Goal: Task Accomplishment & Management: Use online tool/utility

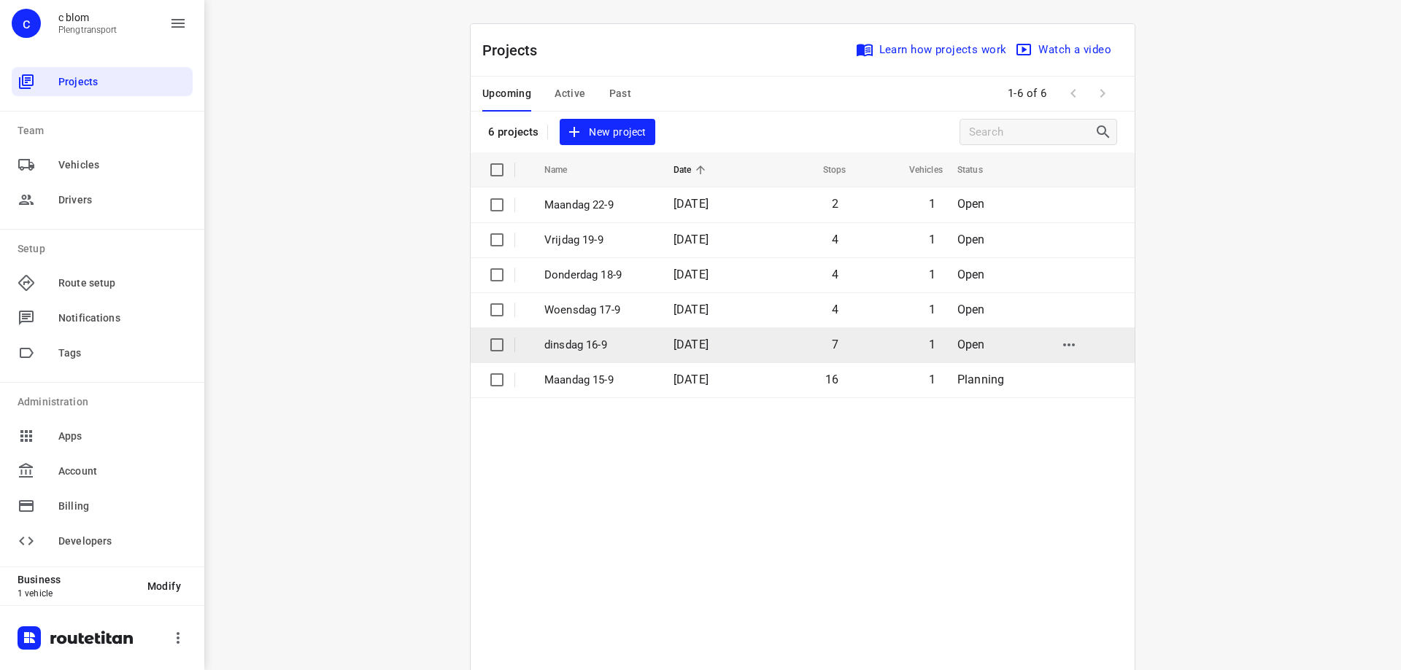
click at [639, 340] on p "dinsdag 16-9" at bounding box center [597, 345] width 107 height 17
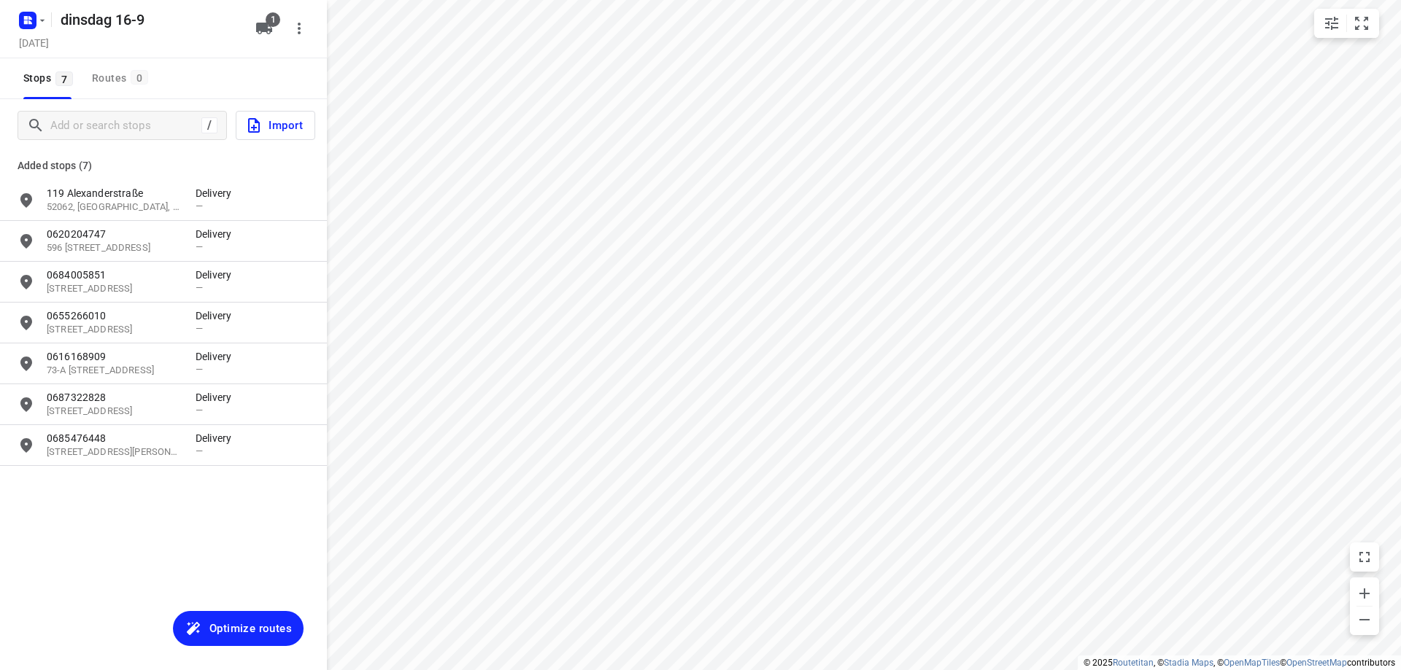
type input "distance"
click at [107, 125] on input "Add or search stops" at bounding box center [123, 126] width 145 height 23
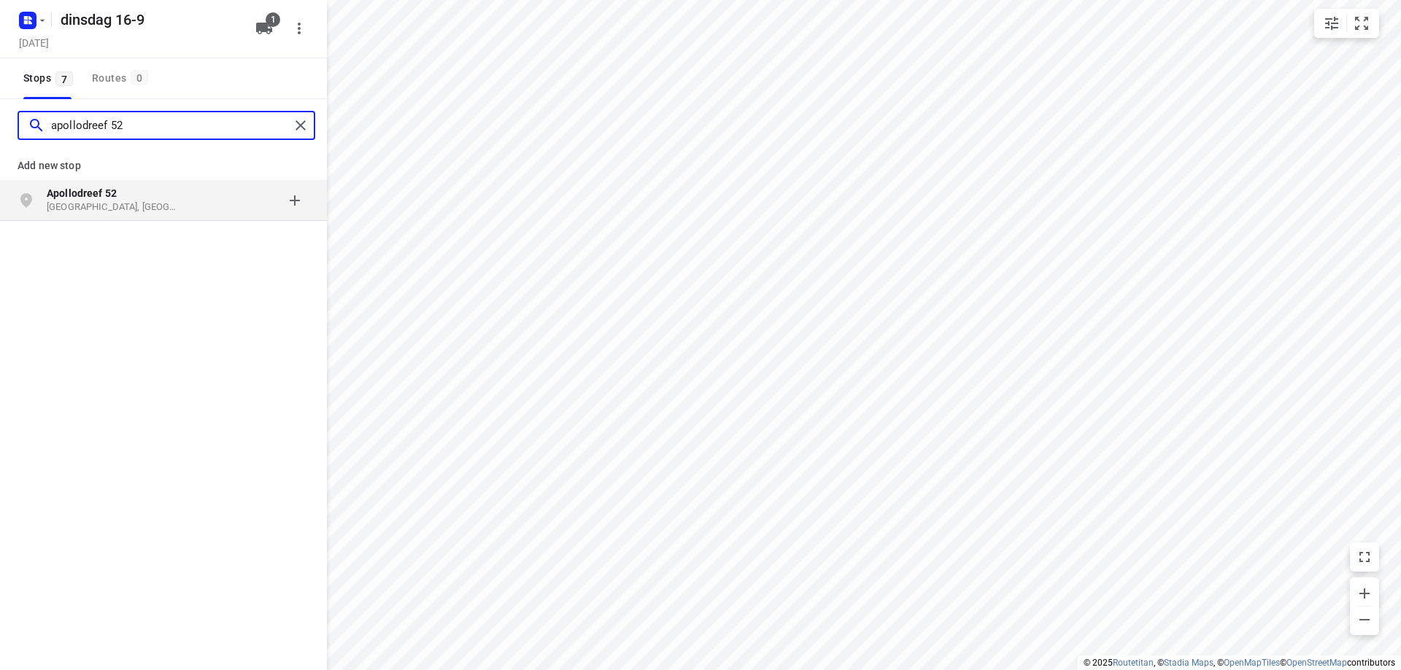
type input "apollodreef 52"
click at [160, 199] on p "Apollodreef 52" at bounding box center [114, 193] width 134 height 15
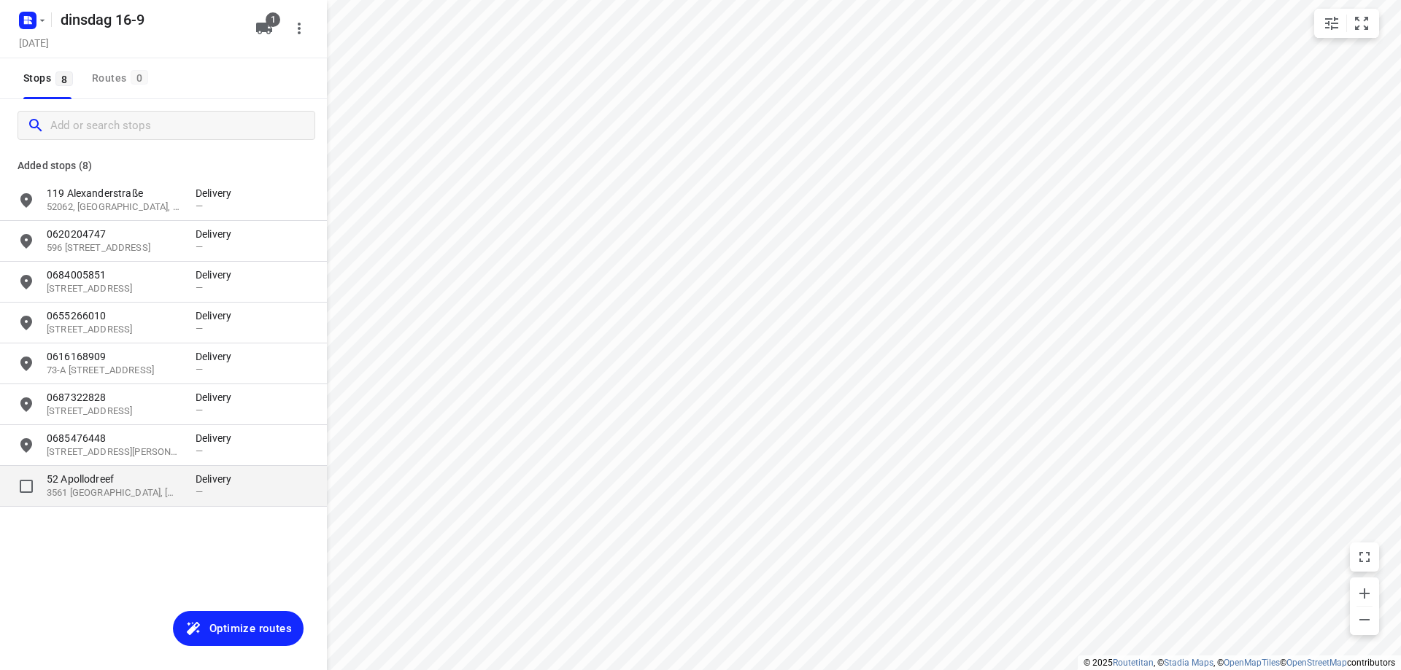
click at [160, 484] on p "52 Apollodreef" at bounding box center [114, 479] width 134 height 15
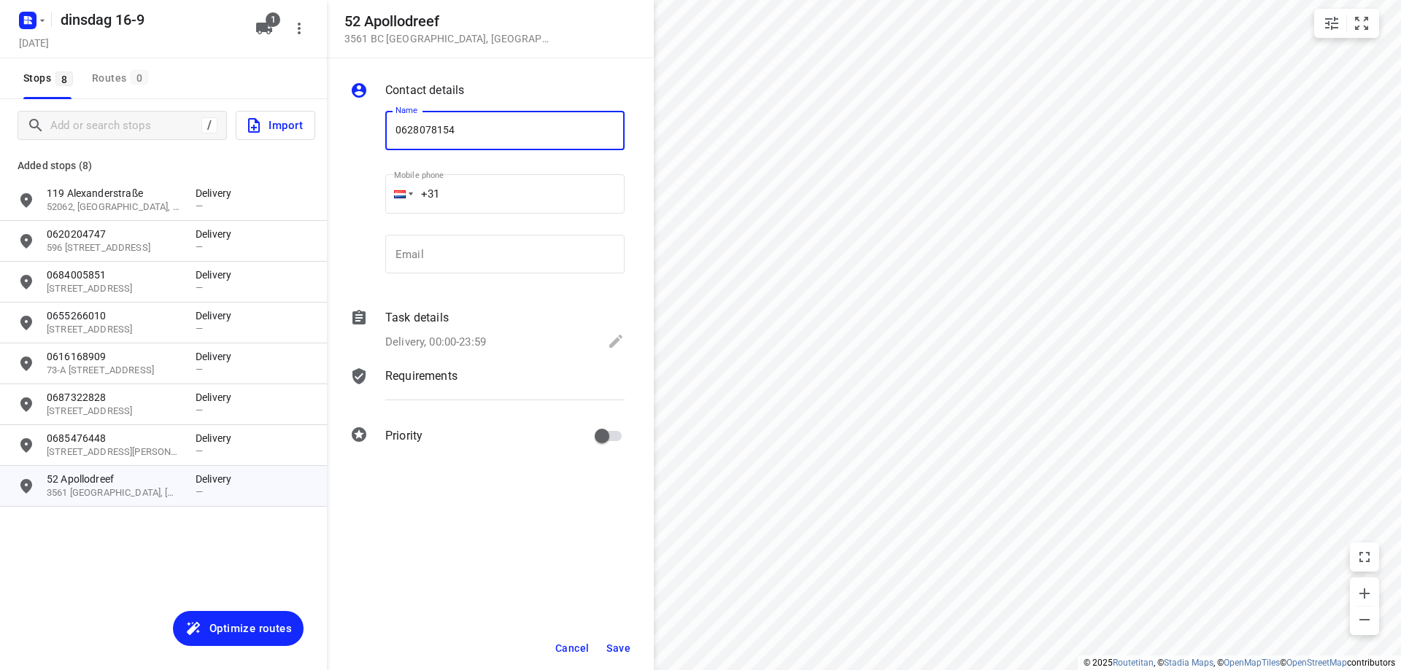
type input "0628078154"
click at [619, 645] on span "Save" at bounding box center [618, 649] width 24 height 12
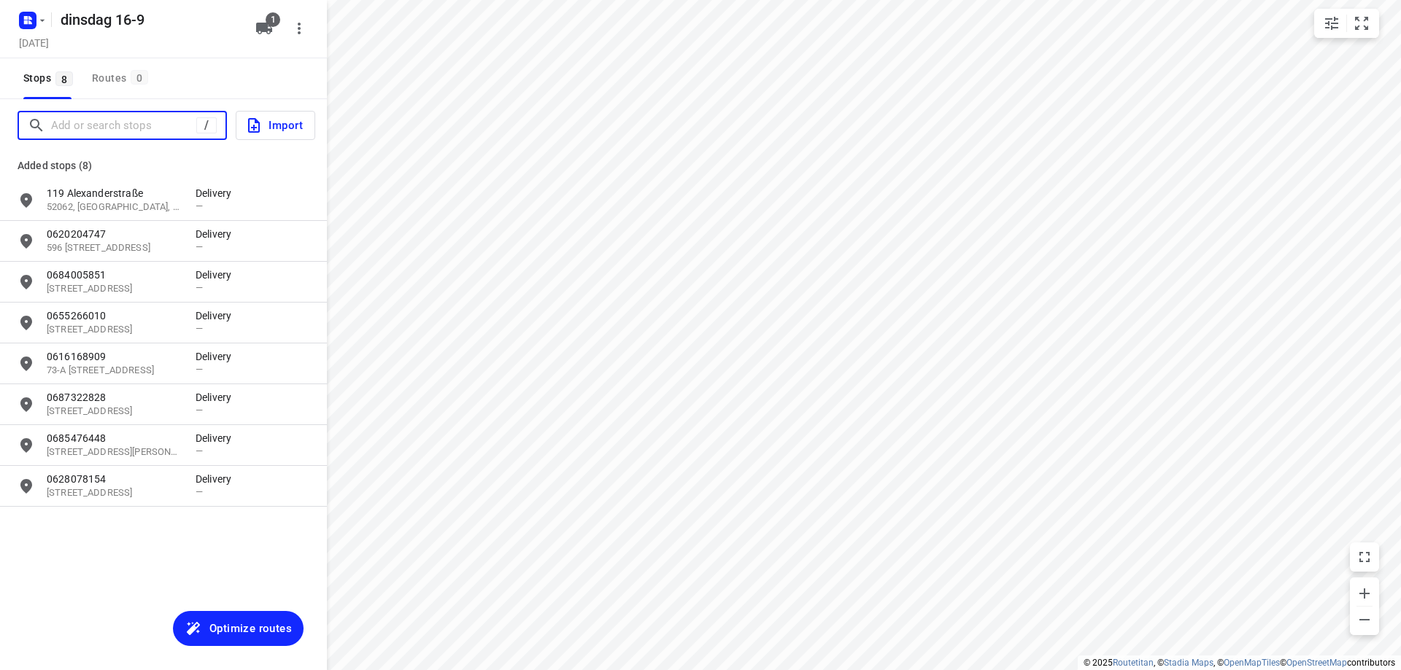
click at [112, 128] on input "Add or search stops" at bounding box center [123, 126] width 145 height 23
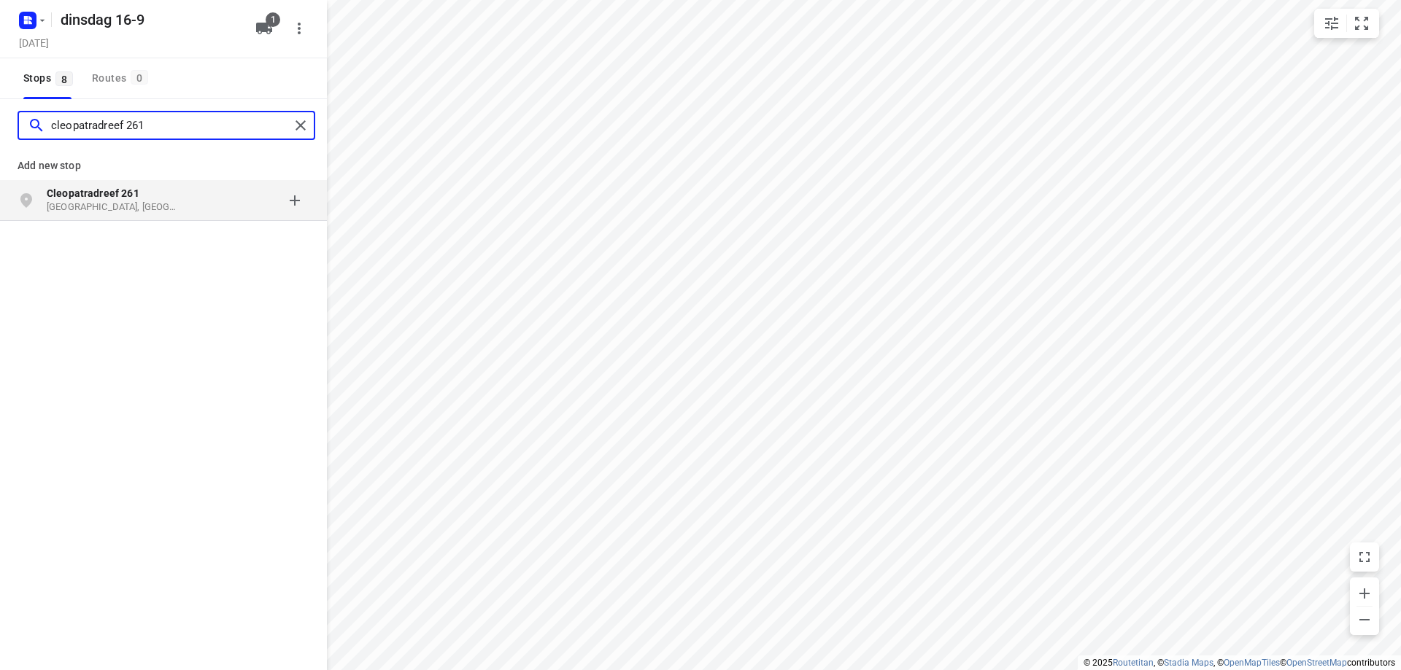
type input "cleopatradreef 261"
click at [118, 196] on b "Cleopatradreef 261" at bounding box center [93, 193] width 93 height 12
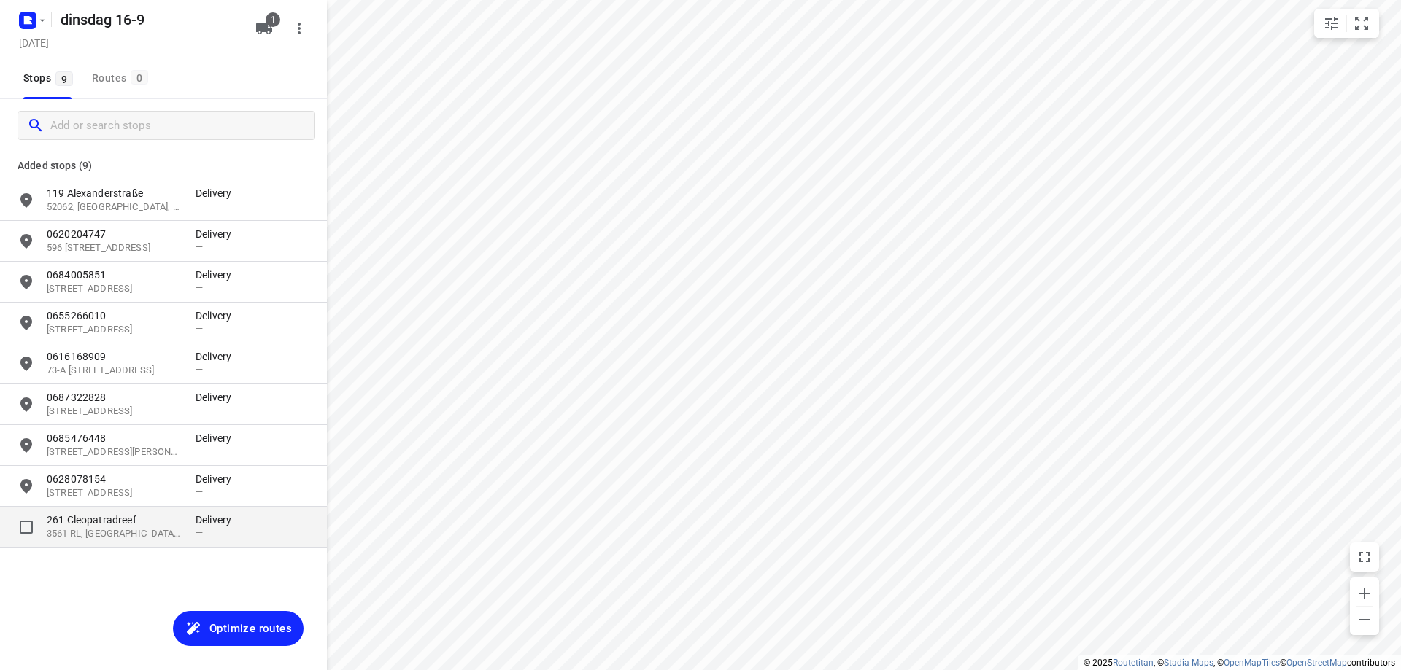
click at [198, 530] on span "—" at bounding box center [199, 532] width 7 height 11
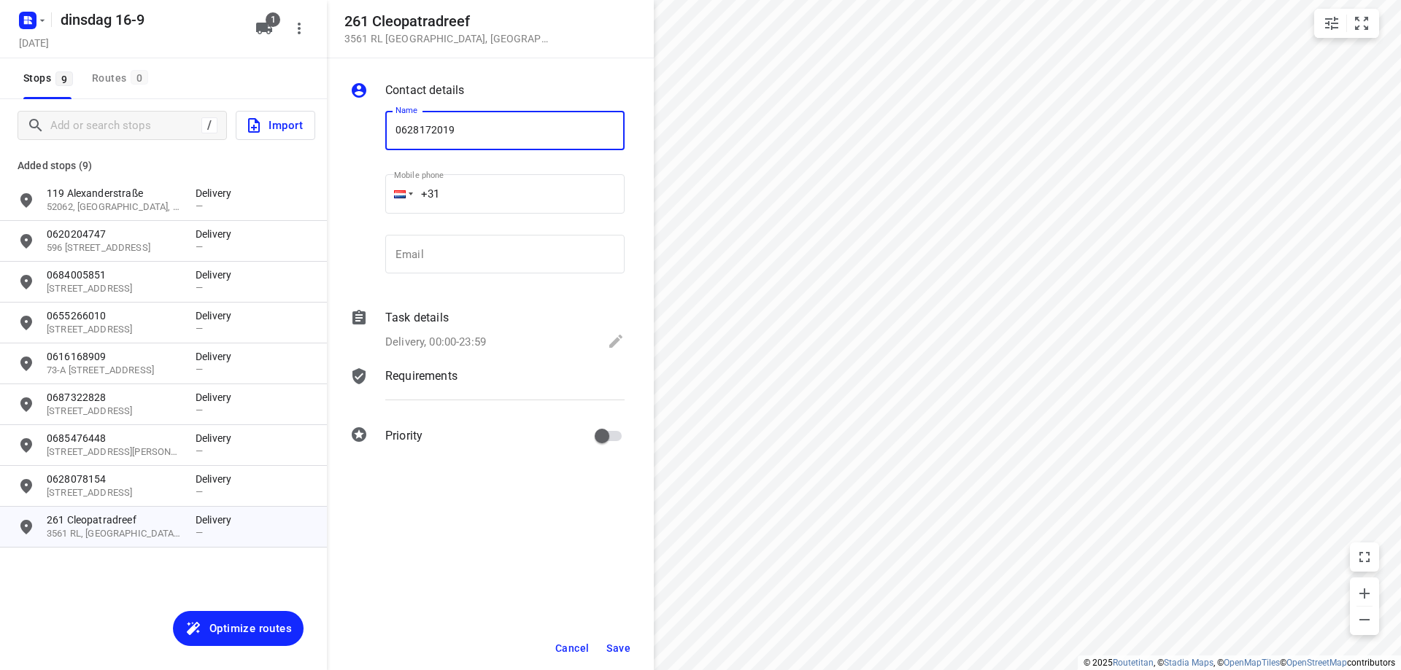
type input "0628172019"
click at [618, 643] on span "Save" at bounding box center [618, 649] width 24 height 12
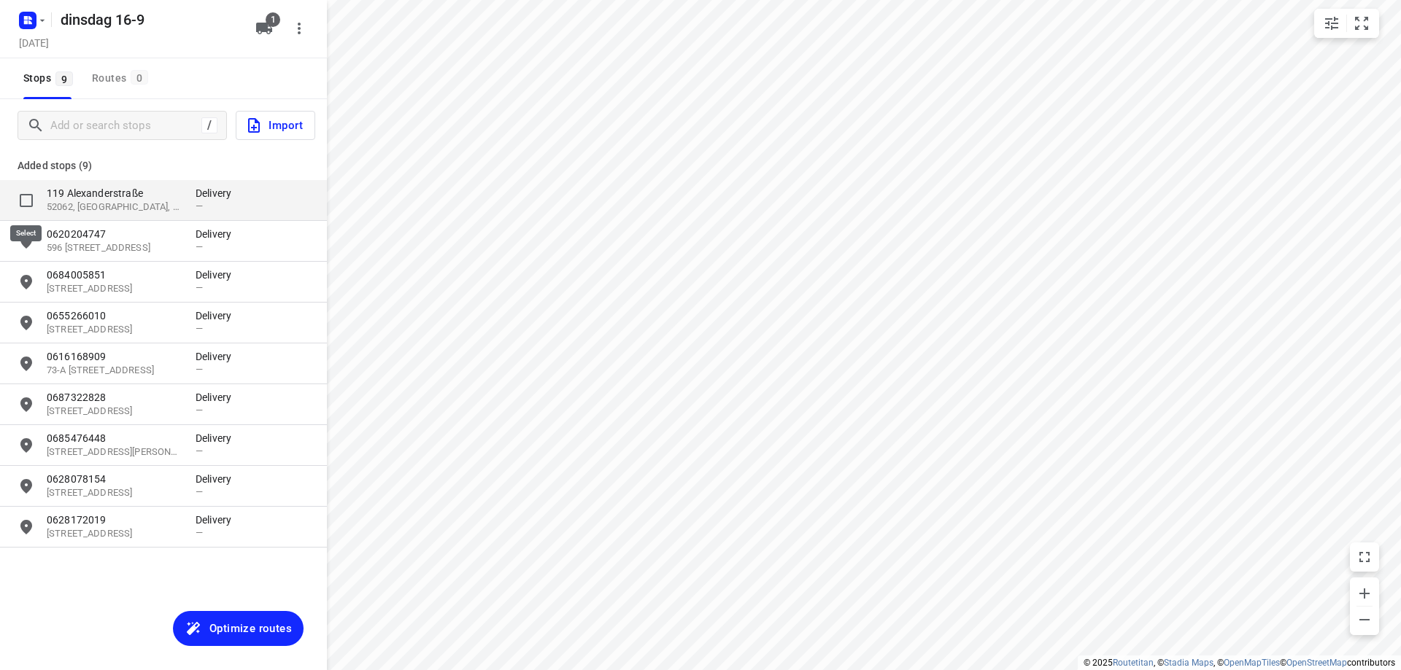
click at [25, 204] on input "grid" at bounding box center [26, 200] width 29 height 29
checkbox input "true"
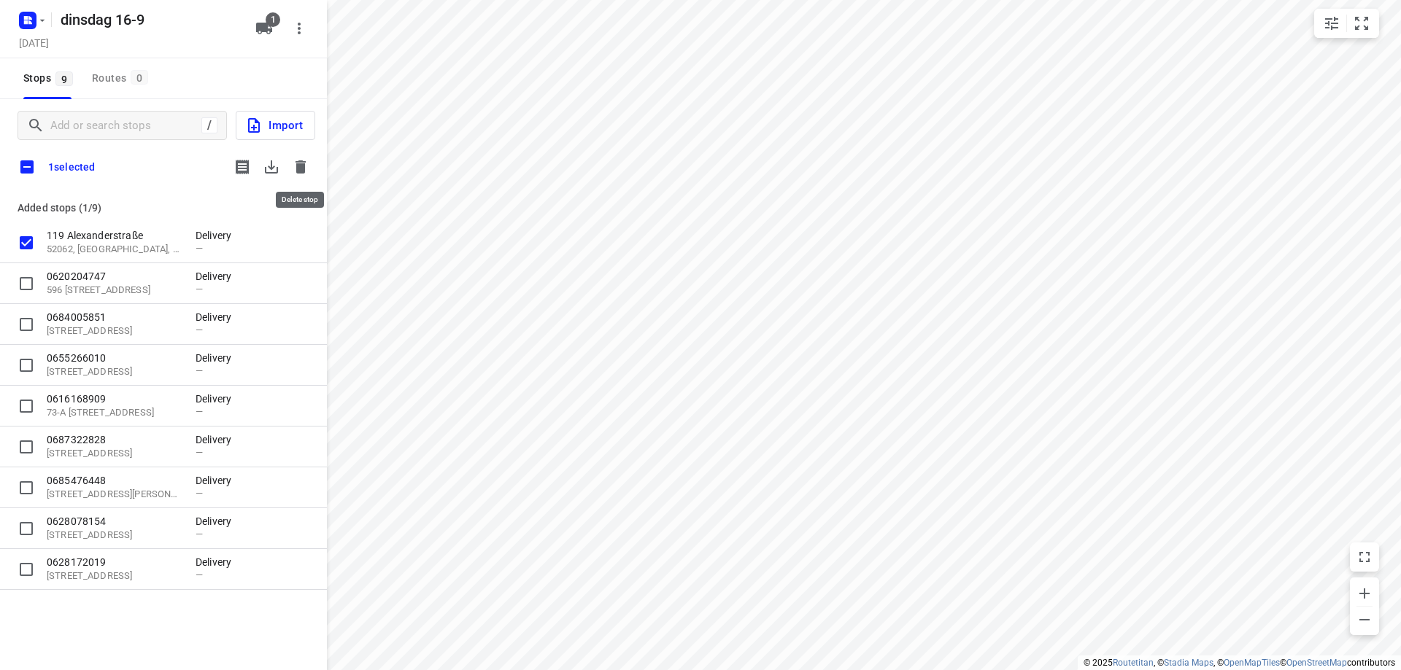
click at [309, 166] on button "button" at bounding box center [300, 166] width 29 height 29
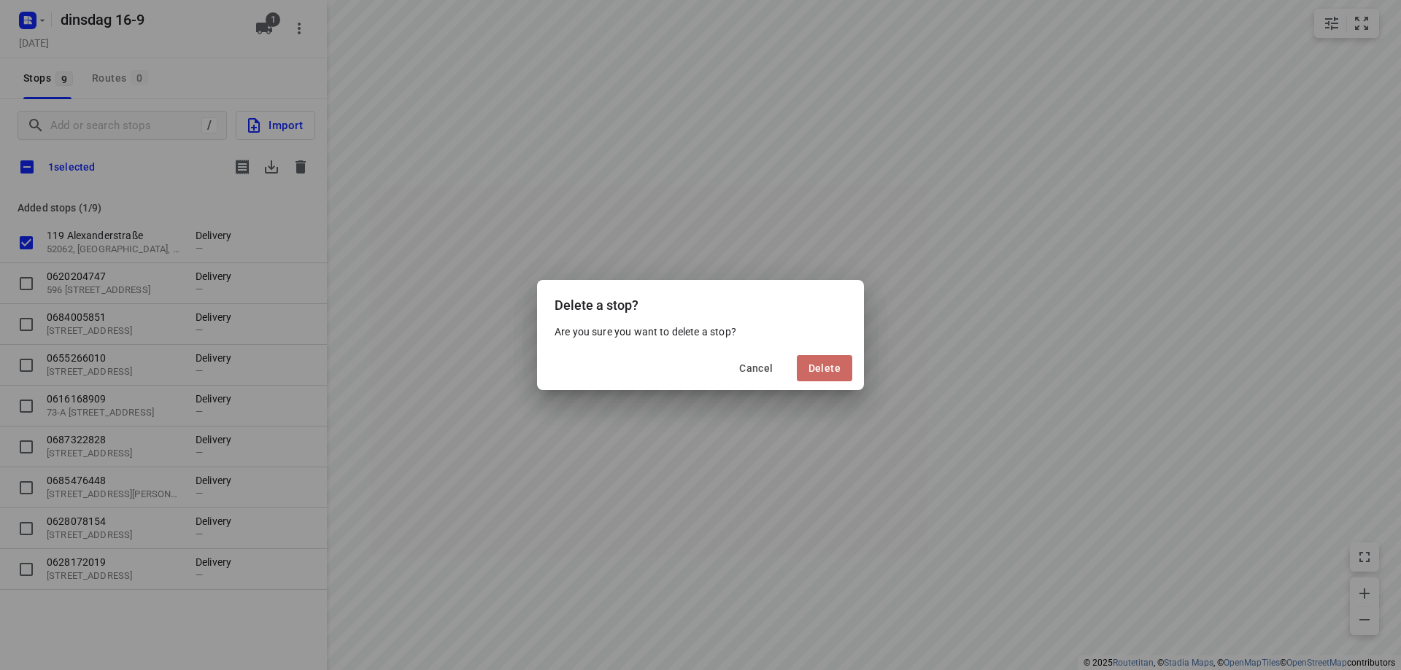
click at [839, 368] on span "Delete" at bounding box center [824, 369] width 32 height 12
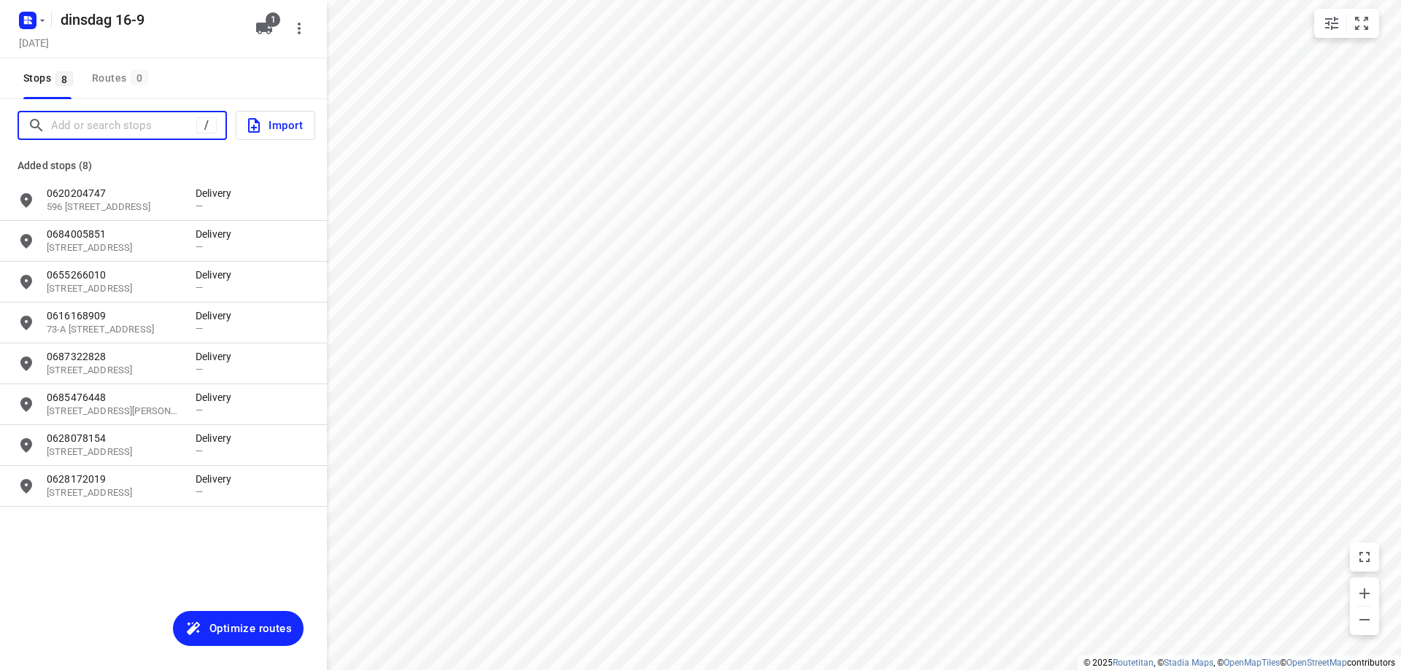
click at [98, 123] on input "Add or search stops" at bounding box center [123, 126] width 145 height 23
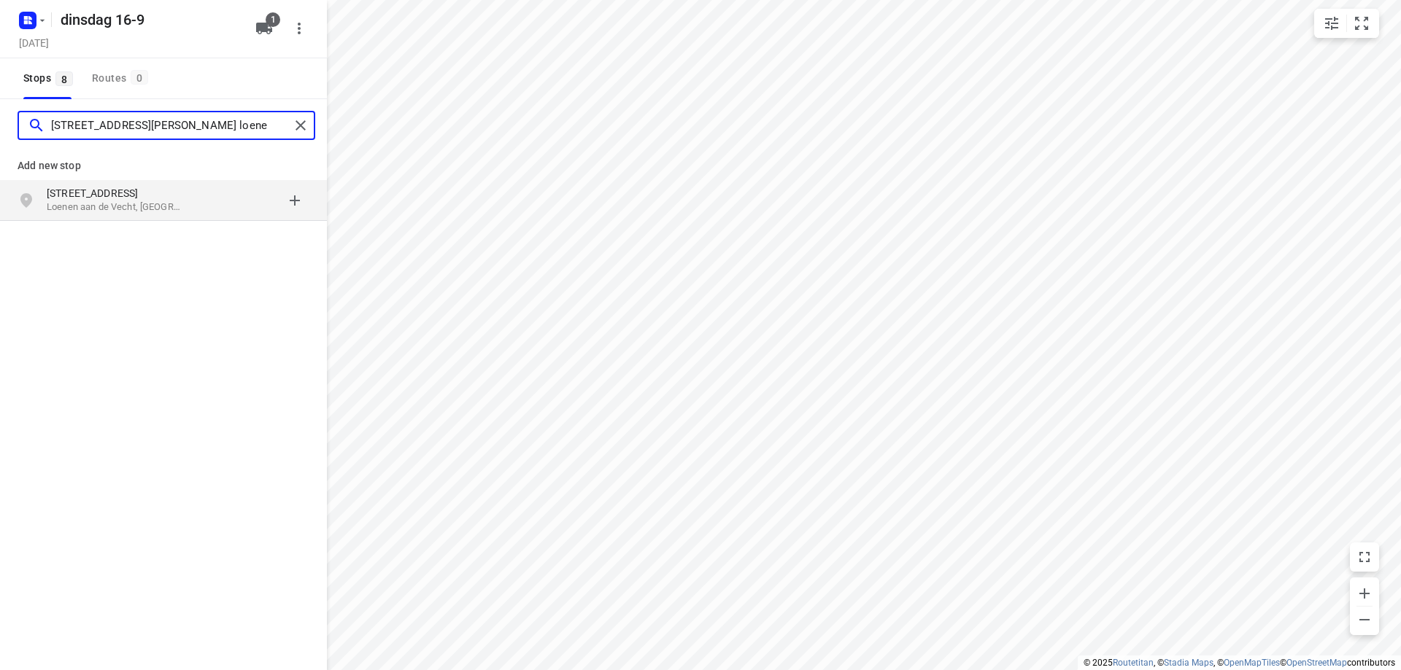
type input "[STREET_ADDRESS][PERSON_NAME] loene"
click at [183, 204] on div "[STREET_ADDRESS]" at bounding box center [121, 200] width 149 height 29
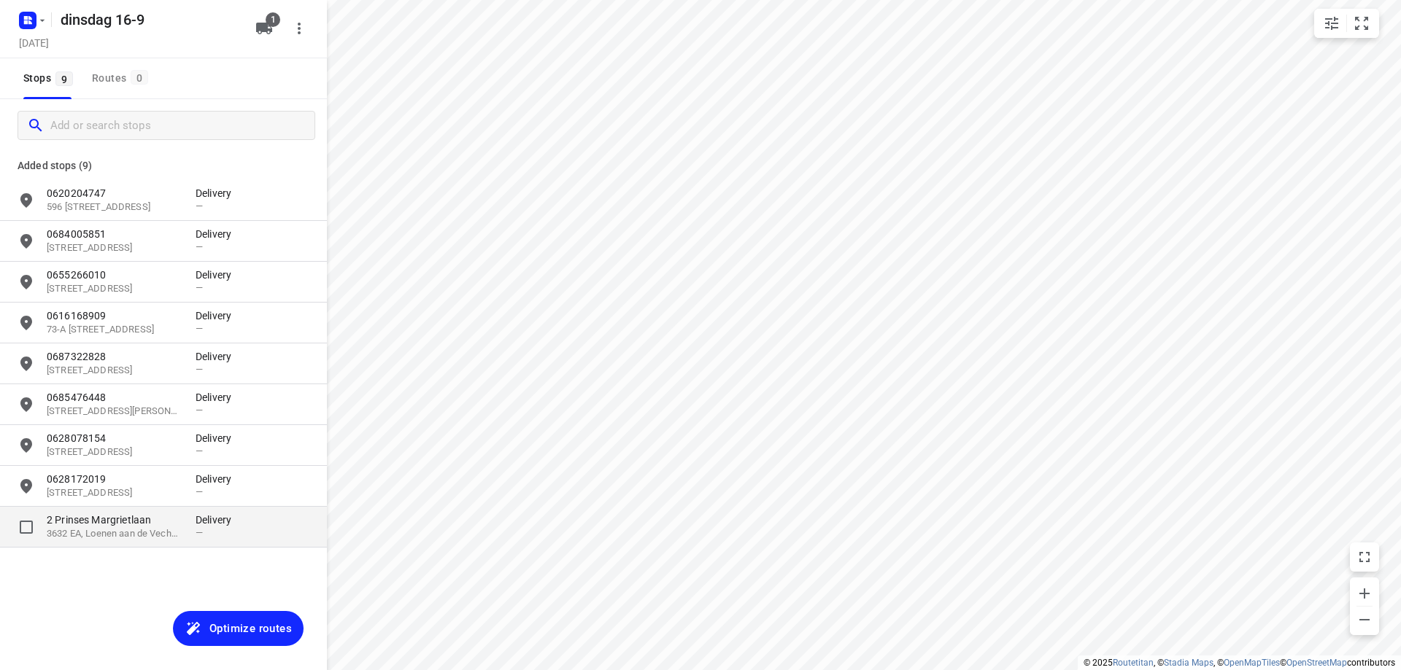
click at [150, 521] on p "2 Prinses Margrietlaan" at bounding box center [114, 520] width 134 height 15
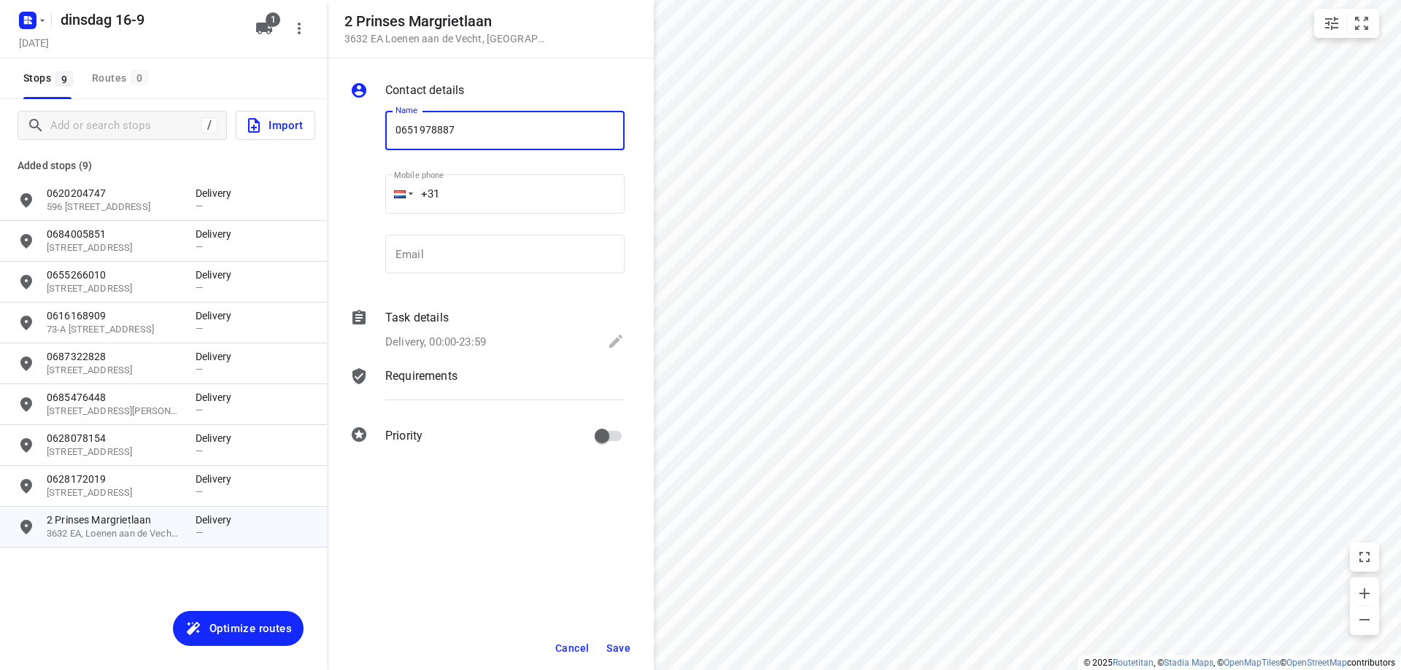
type input "0651978887"
click at [618, 643] on span "Save" at bounding box center [618, 649] width 24 height 12
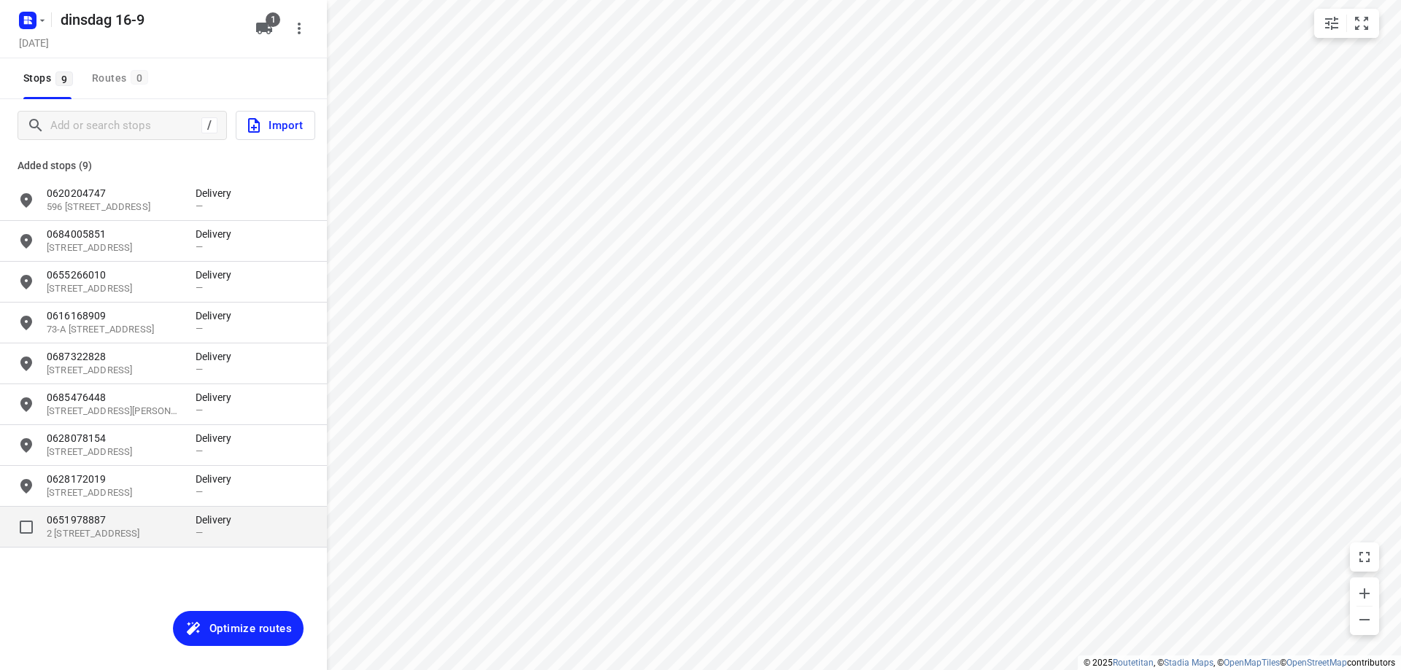
click at [104, 525] on p "0651978887" at bounding box center [114, 520] width 134 height 15
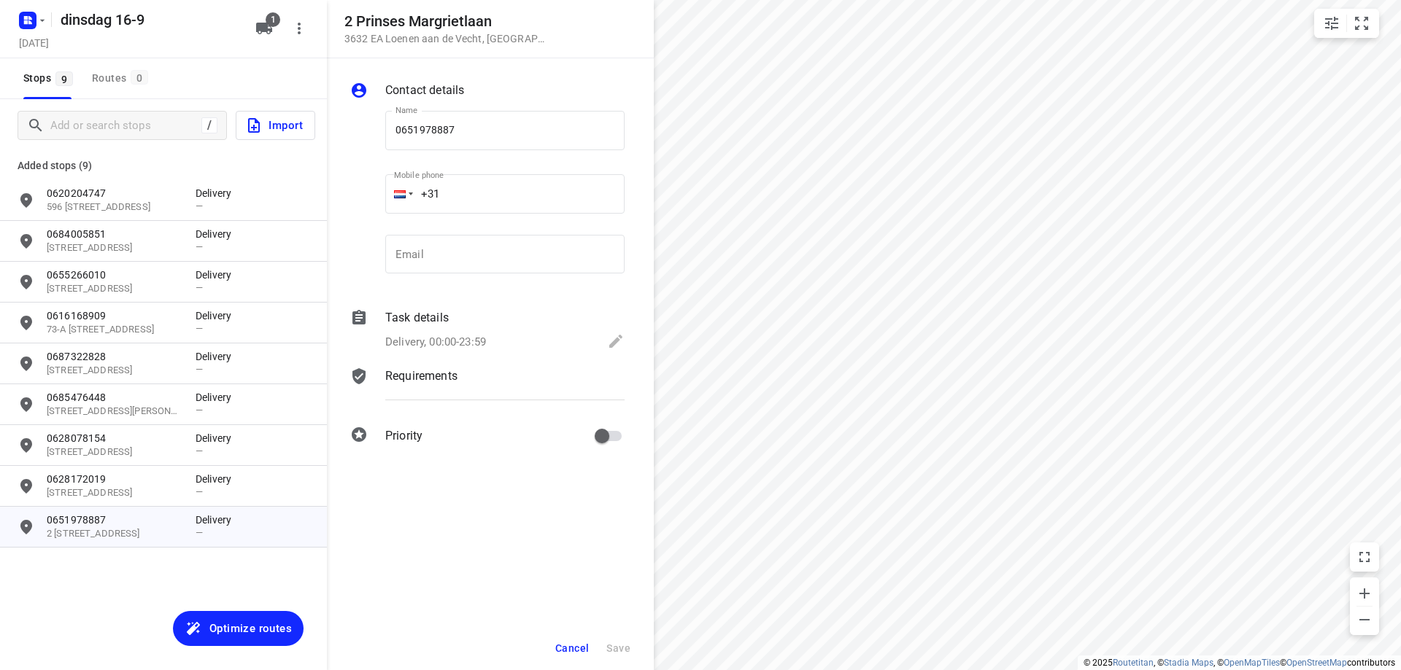
click at [492, 336] on div "Delivery, 00:00-23:59" at bounding box center [504, 343] width 239 height 20
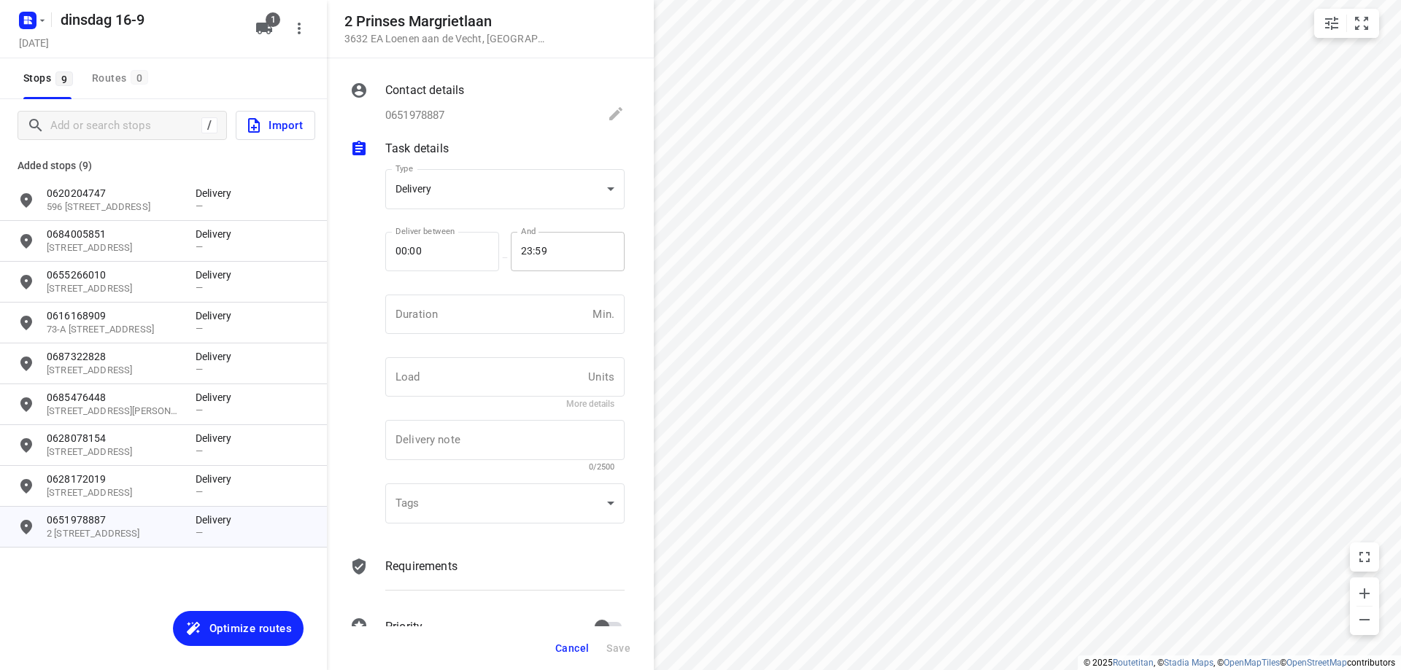
click at [560, 240] on input "23:59" at bounding box center [560, 251] width 98 height 39
type input "13:00"
click at [632, 648] on button "Save" at bounding box center [618, 648] width 36 height 26
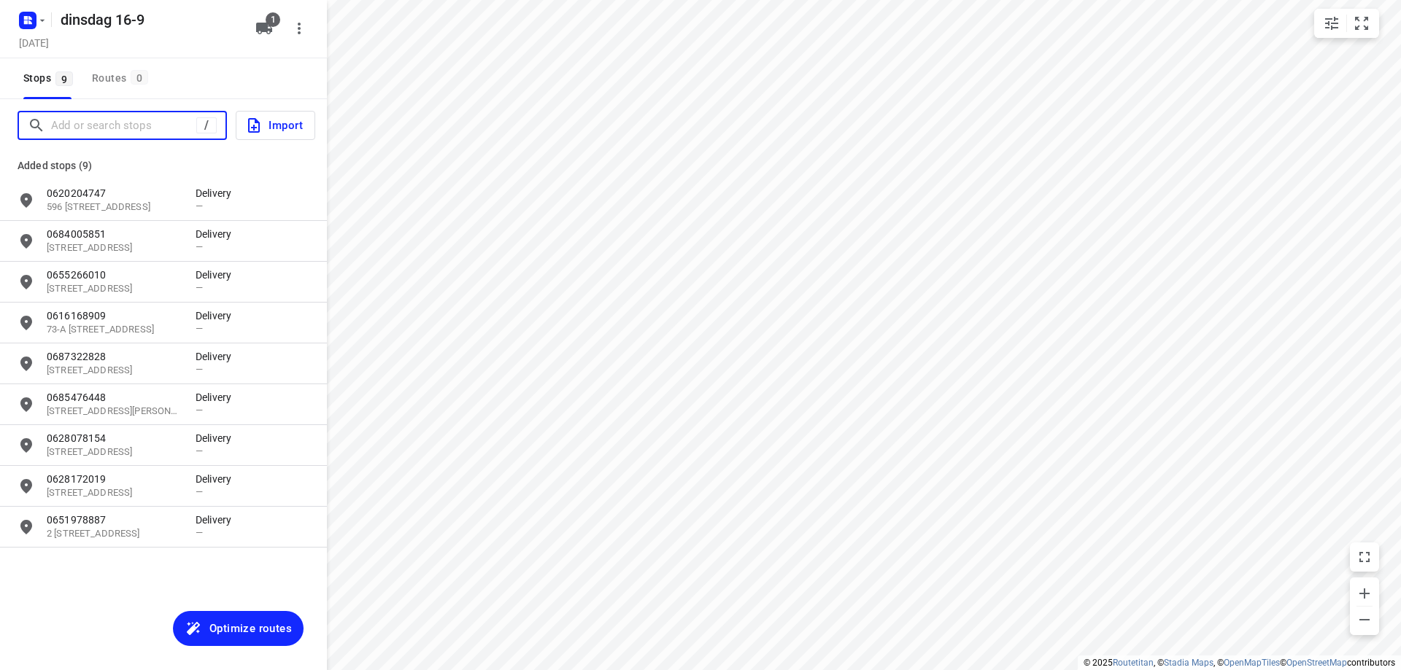
click at [128, 127] on input "Add or search stops" at bounding box center [123, 126] width 145 height 23
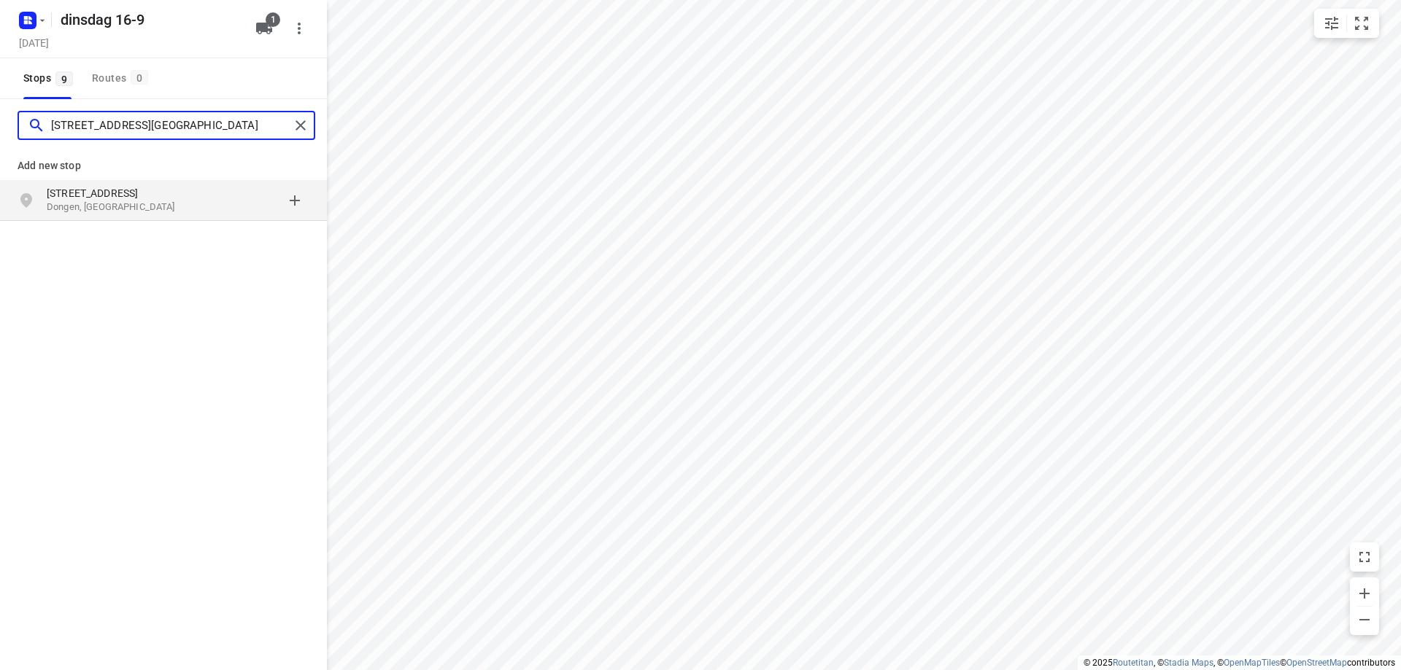
type input "[STREET_ADDRESS][GEOGRAPHIC_DATA]"
click at [141, 193] on p "[STREET_ADDRESS]" at bounding box center [114, 193] width 134 height 15
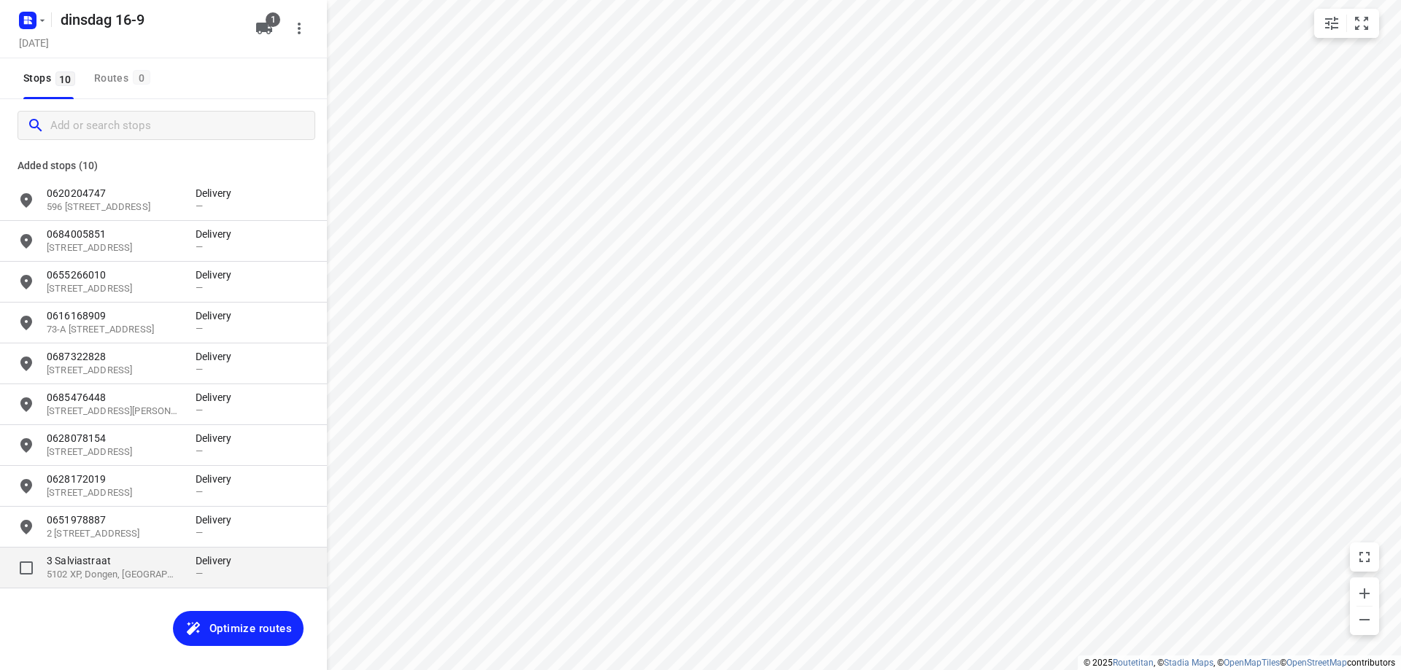
click at [152, 568] on p "3 Salviastraat" at bounding box center [114, 561] width 134 height 15
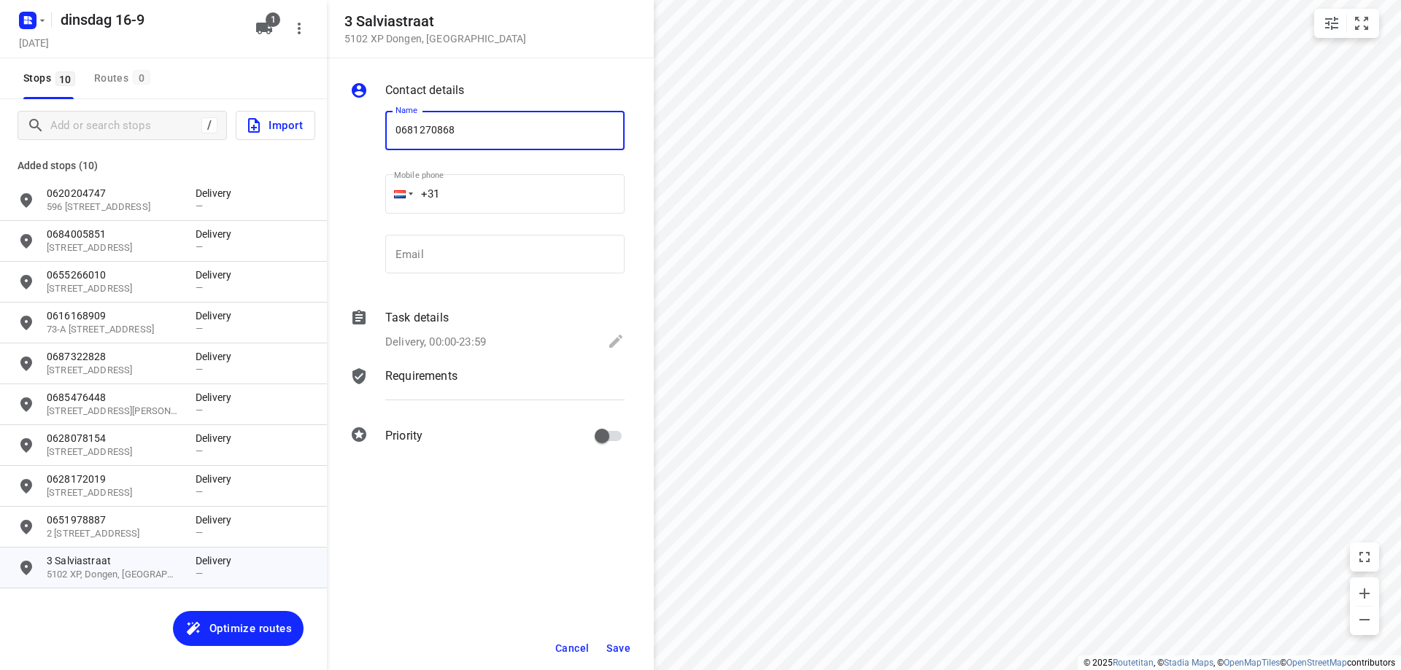
type input "0681270868"
click at [628, 649] on span "Save" at bounding box center [618, 649] width 24 height 12
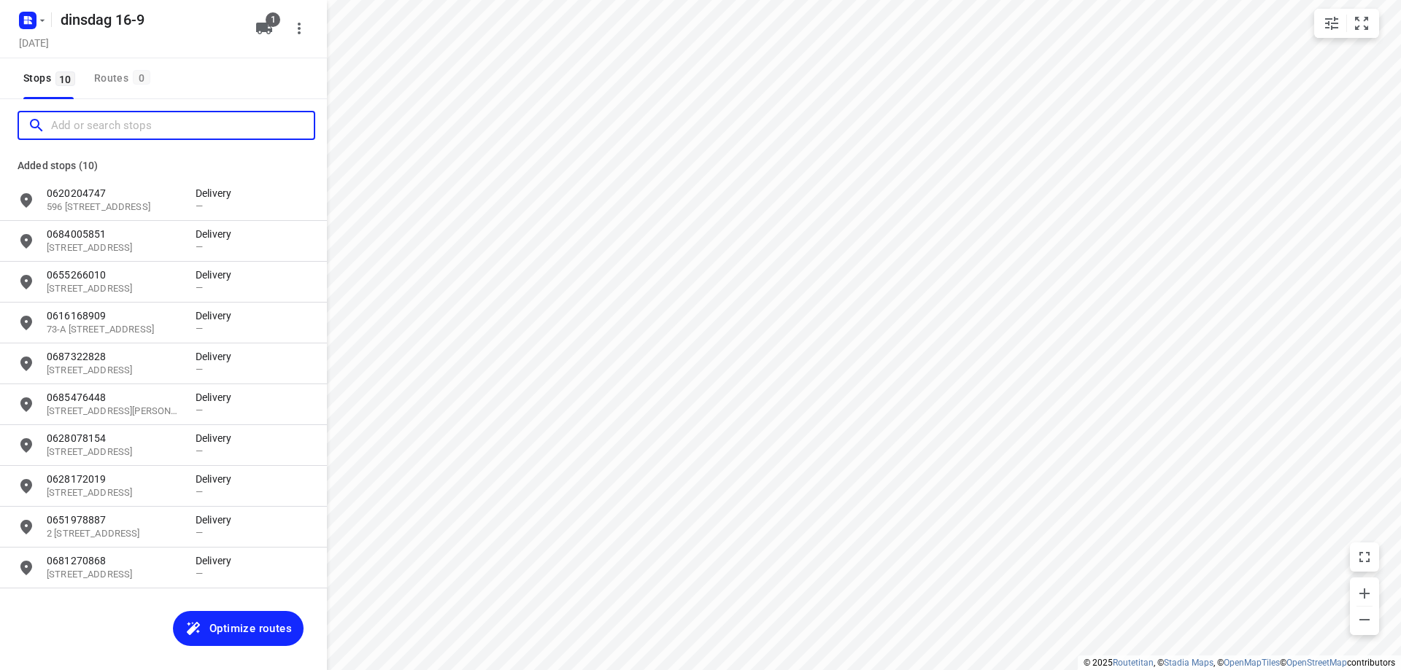
click at [137, 131] on input "Add or search stops" at bounding box center [182, 126] width 263 height 23
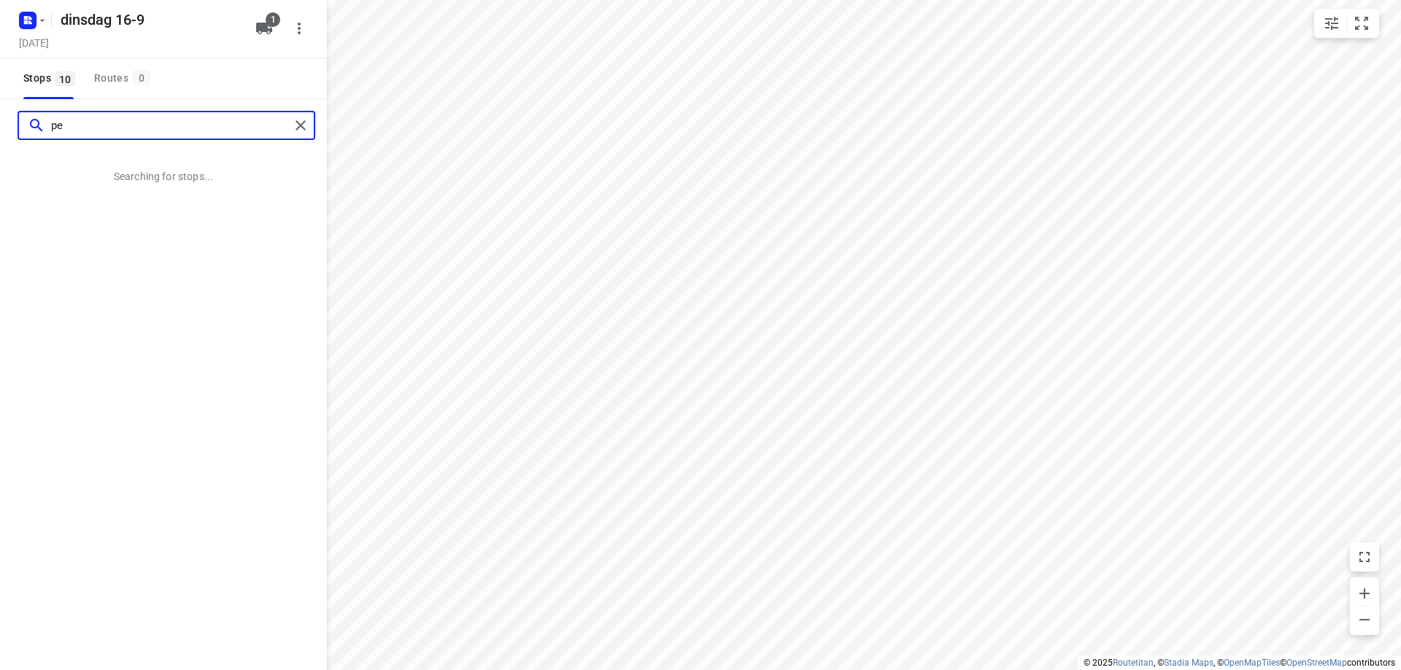
type input "p"
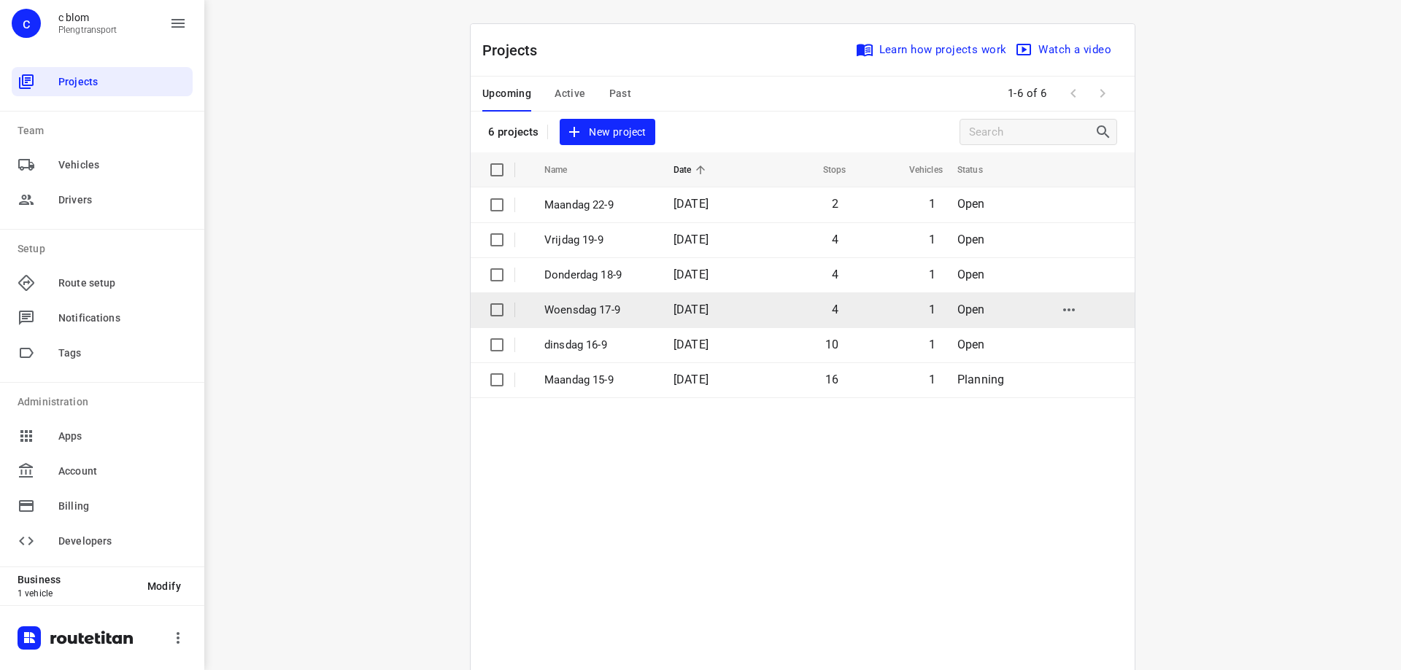
click at [676, 298] on td "[DATE]" at bounding box center [708, 310] width 93 height 35
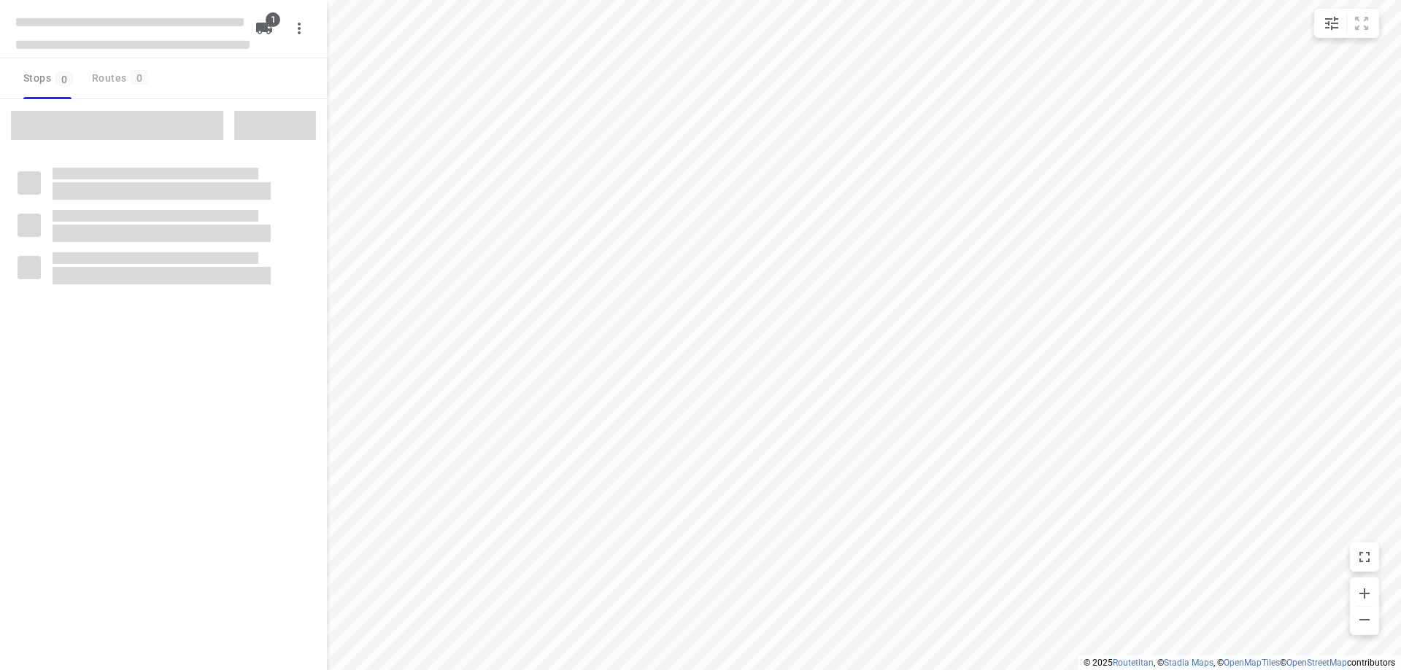
type input "distance"
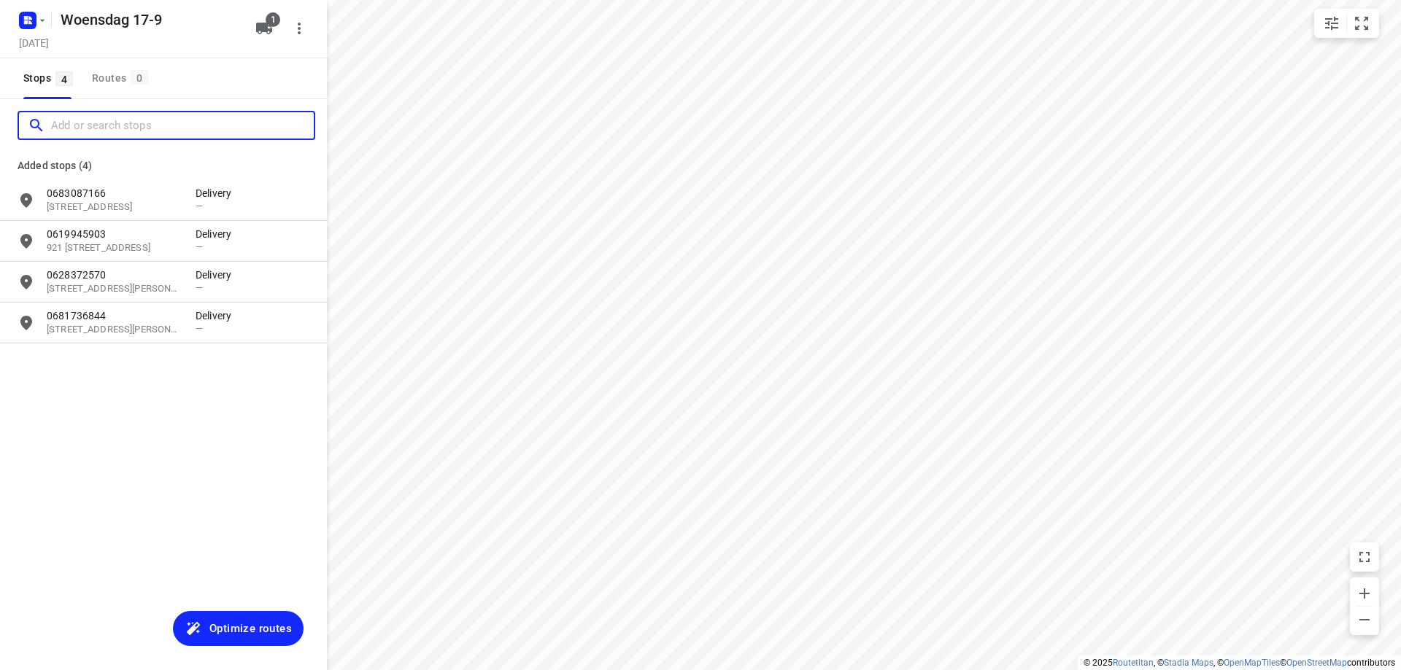
click at [158, 129] on input "Add or search stops" at bounding box center [182, 126] width 263 height 23
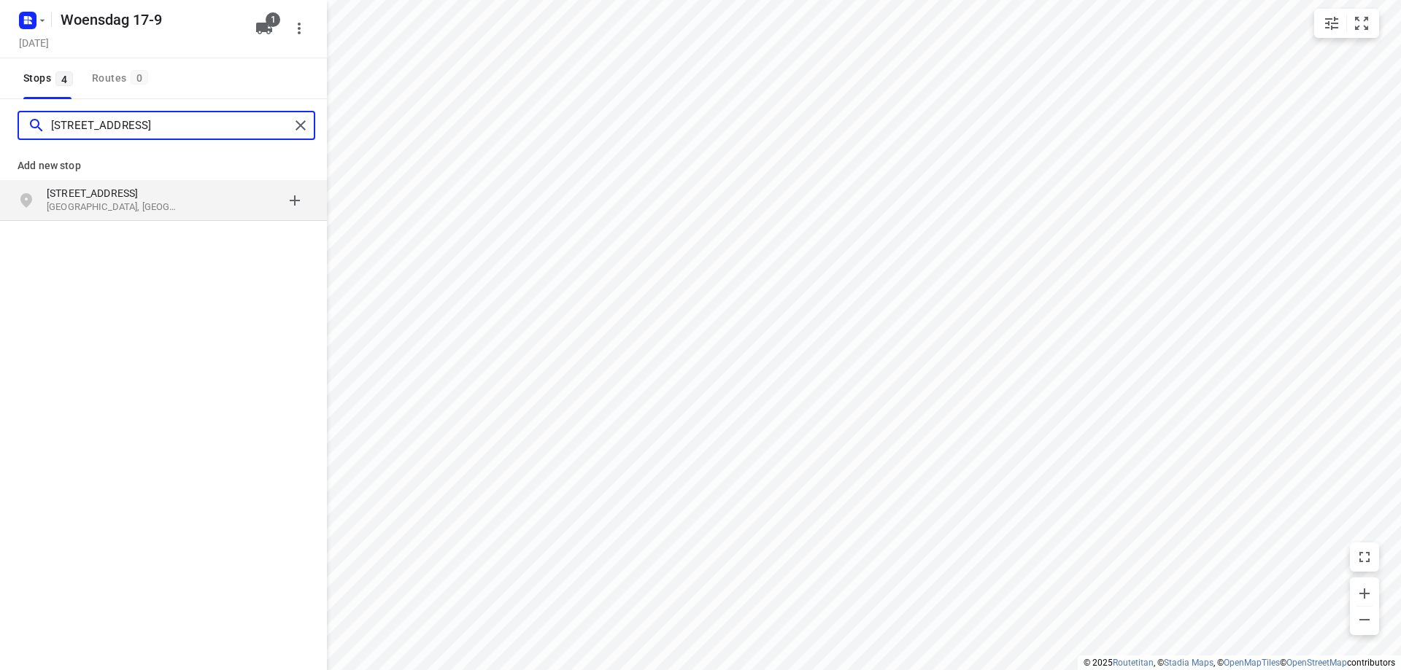
type input "[STREET_ADDRESS]"
click at [131, 211] on p "[GEOGRAPHIC_DATA], [GEOGRAPHIC_DATA]" at bounding box center [114, 208] width 134 height 14
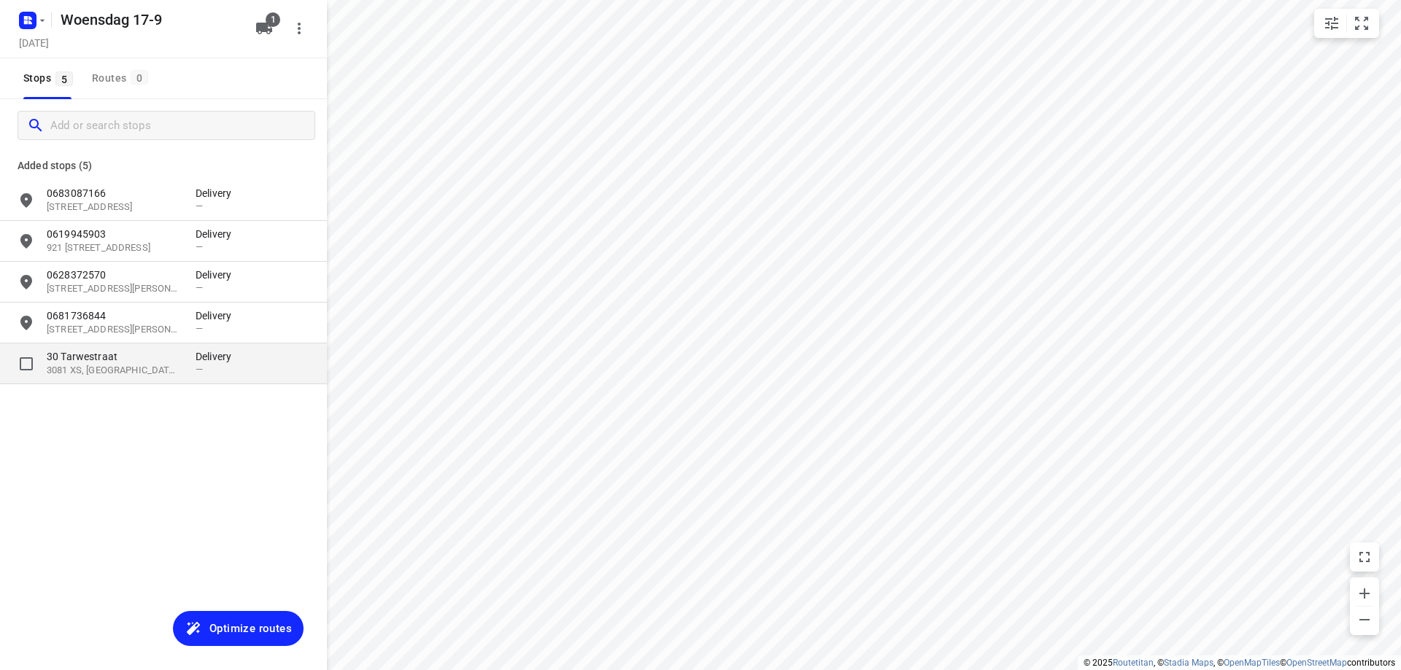
click at [190, 371] on div "[STREET_ADDRESS]" at bounding box center [121, 363] width 149 height 28
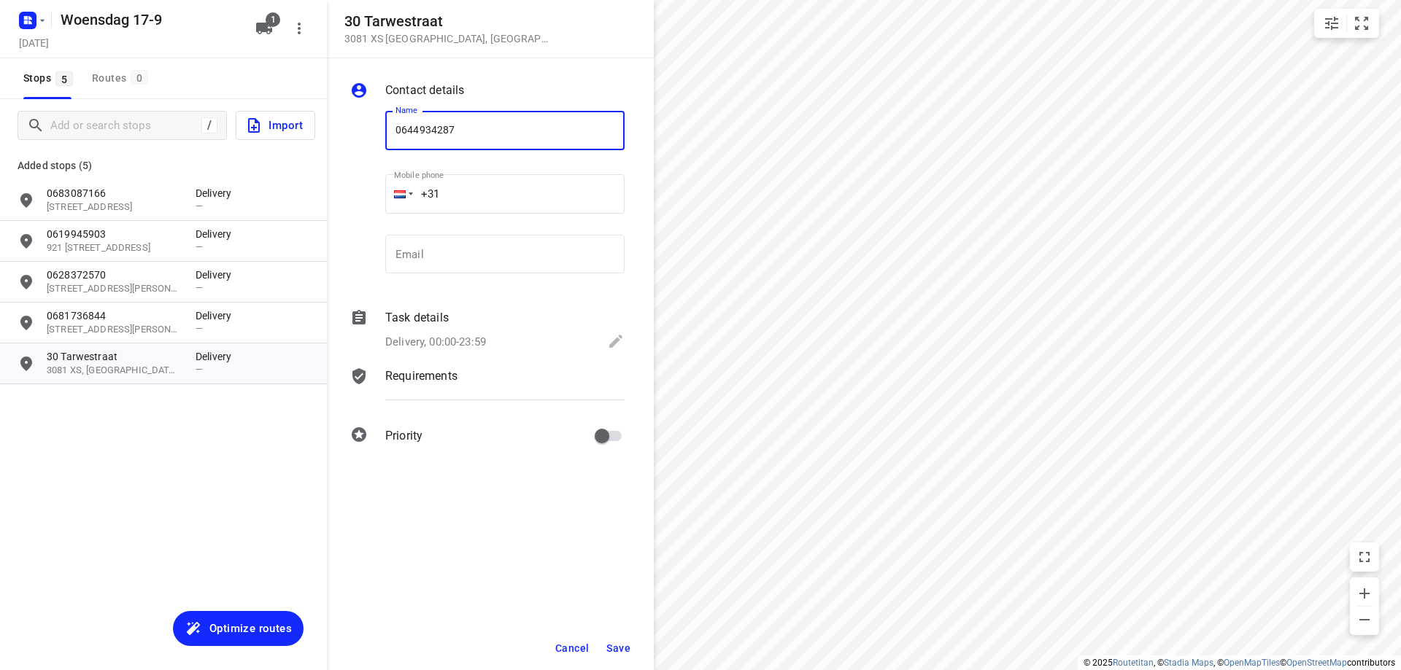
type input "0644934287"
click at [624, 646] on span "Save" at bounding box center [618, 649] width 24 height 12
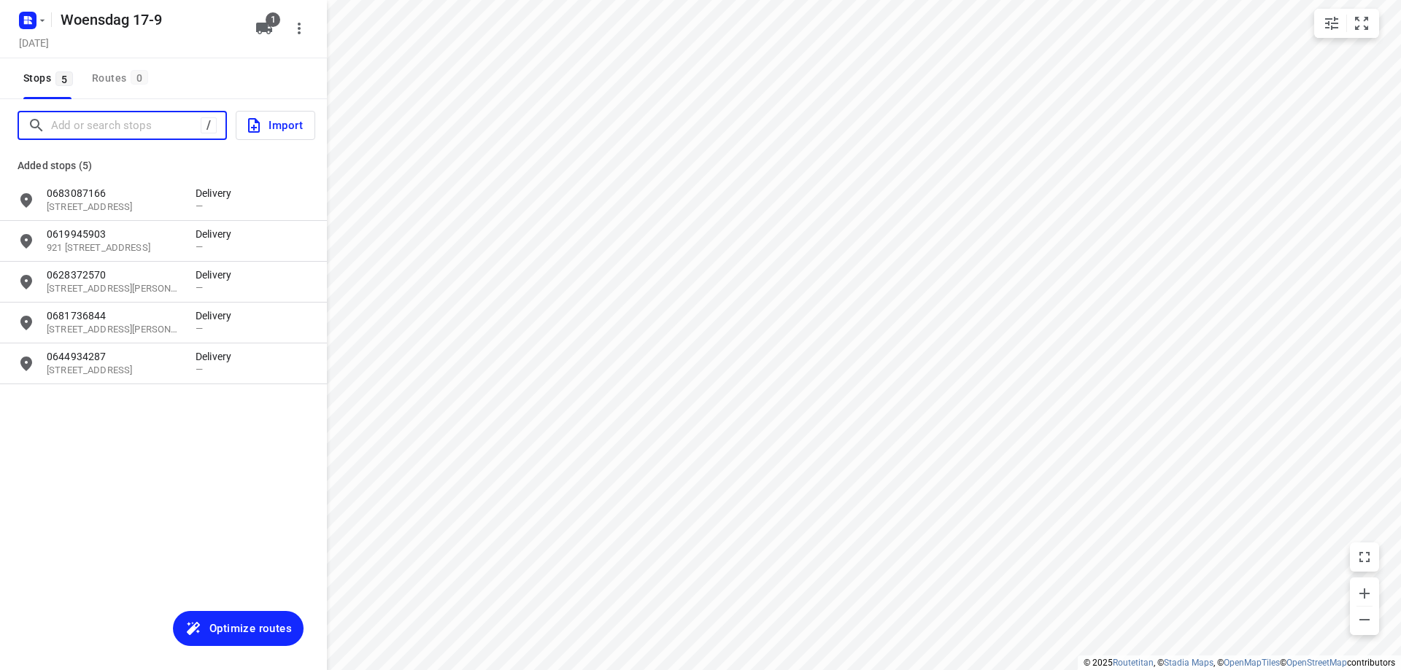
click at [96, 128] on input "Add or search stops" at bounding box center [126, 126] width 150 height 23
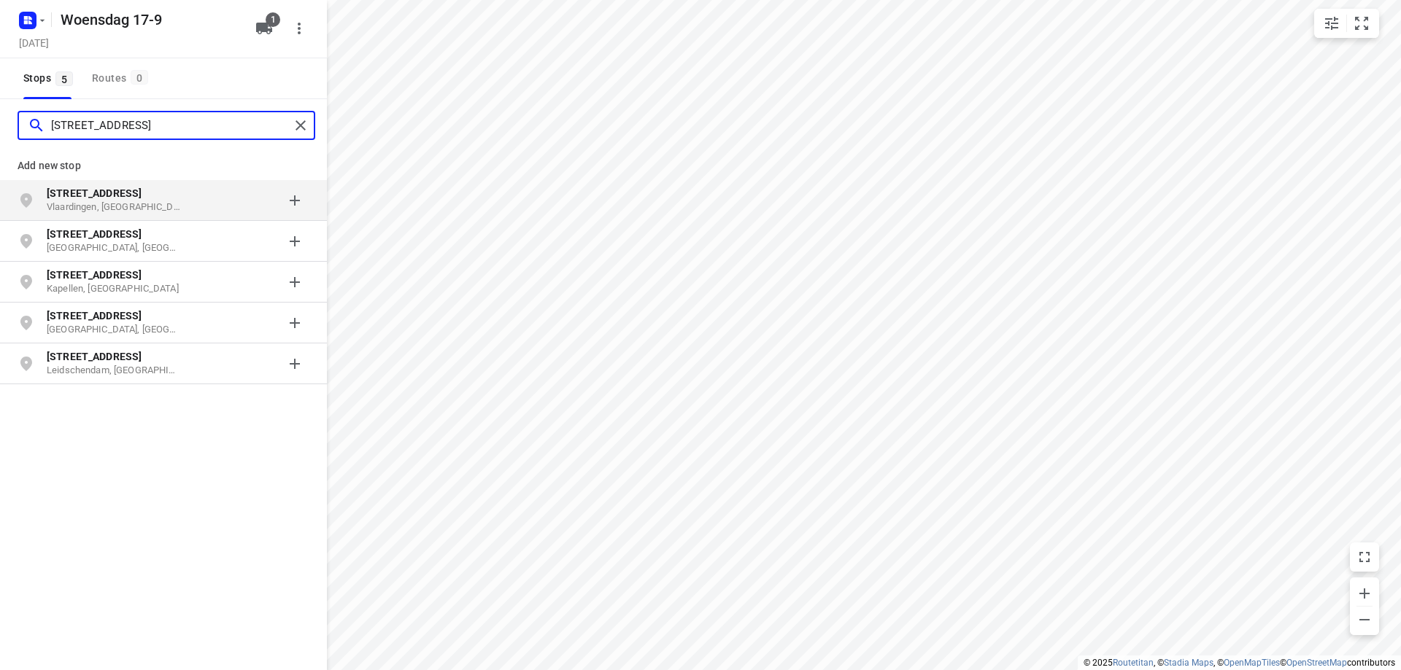
type input "[STREET_ADDRESS]"
click at [96, 196] on b "[STREET_ADDRESS]" at bounding box center [94, 193] width 95 height 12
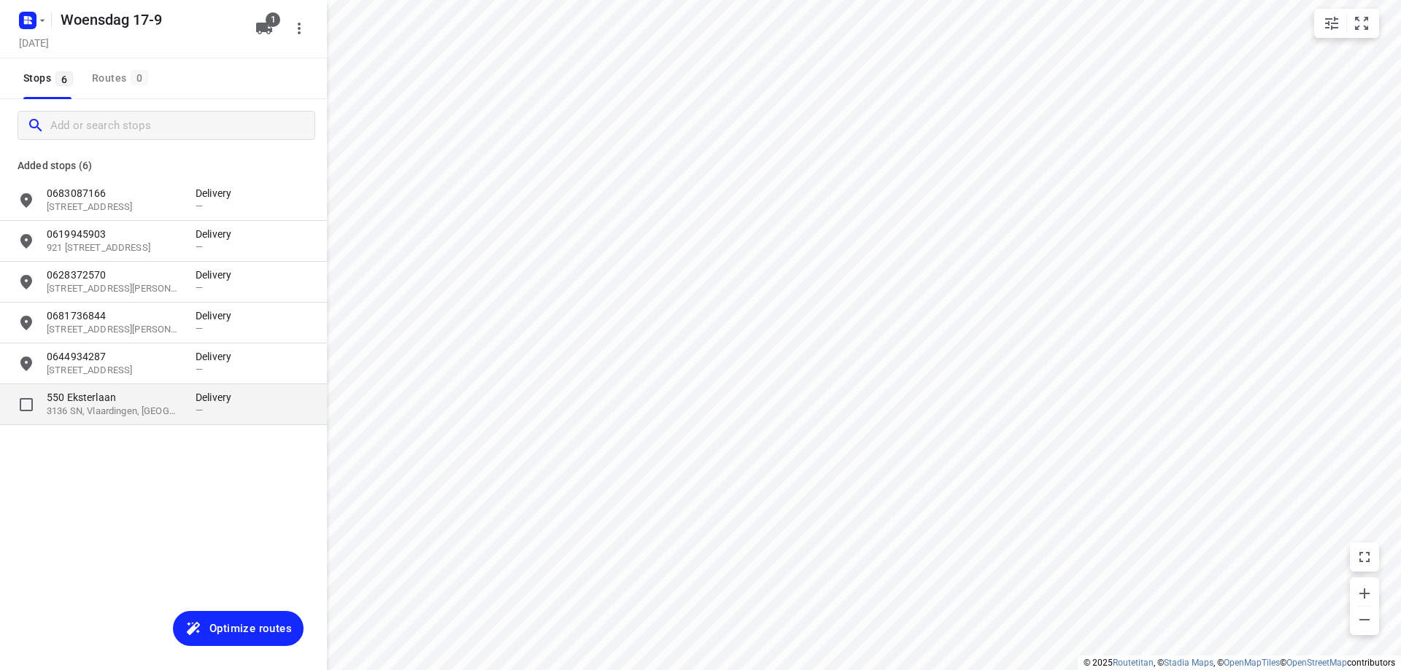
click at [142, 409] on p "3136 SN, Vlaardingen, [GEOGRAPHIC_DATA]" at bounding box center [114, 412] width 134 height 14
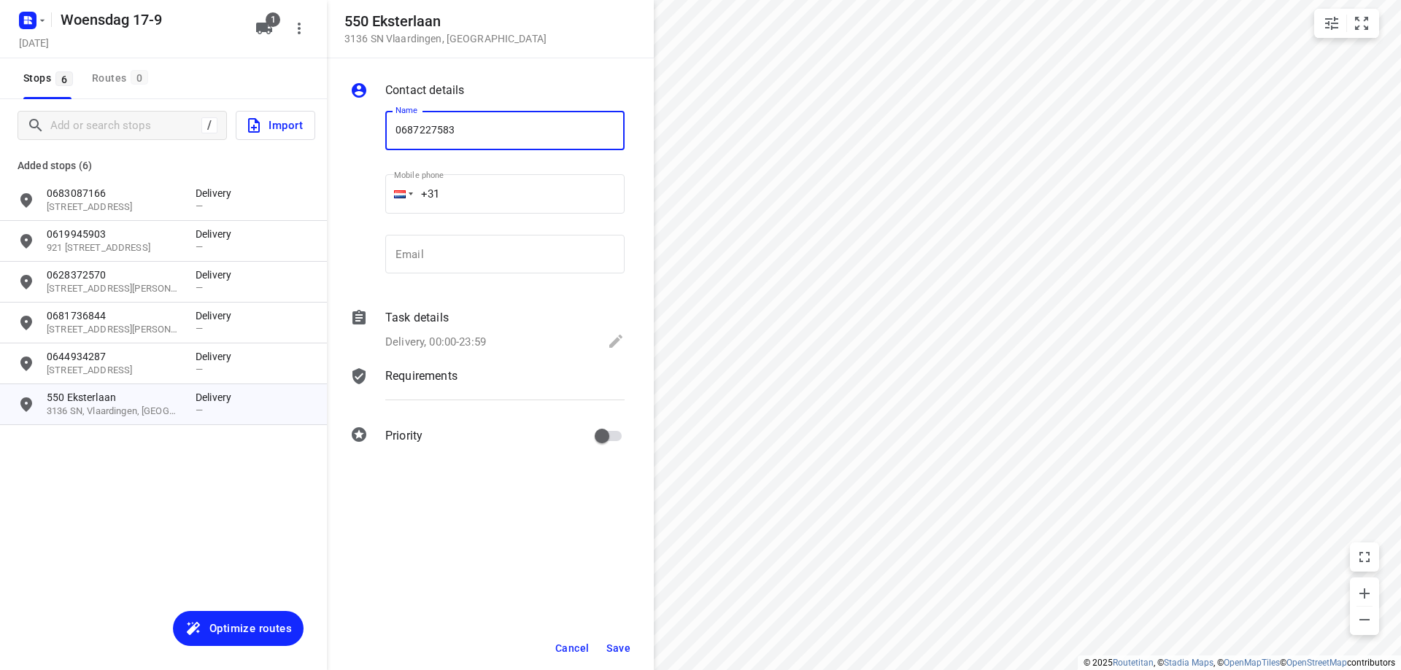
type input "0687227583"
click at [616, 644] on span "Save" at bounding box center [618, 649] width 24 height 12
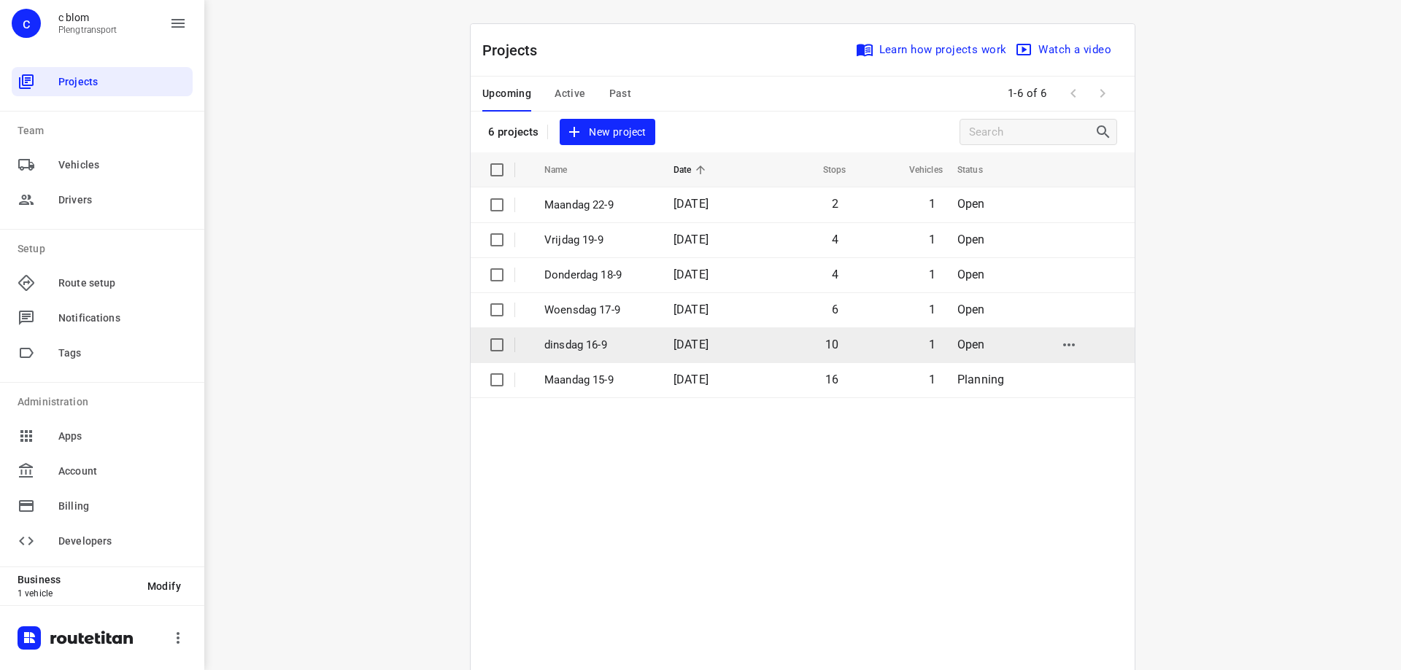
click at [616, 349] on p "dinsdag 16-9" at bounding box center [597, 345] width 107 height 17
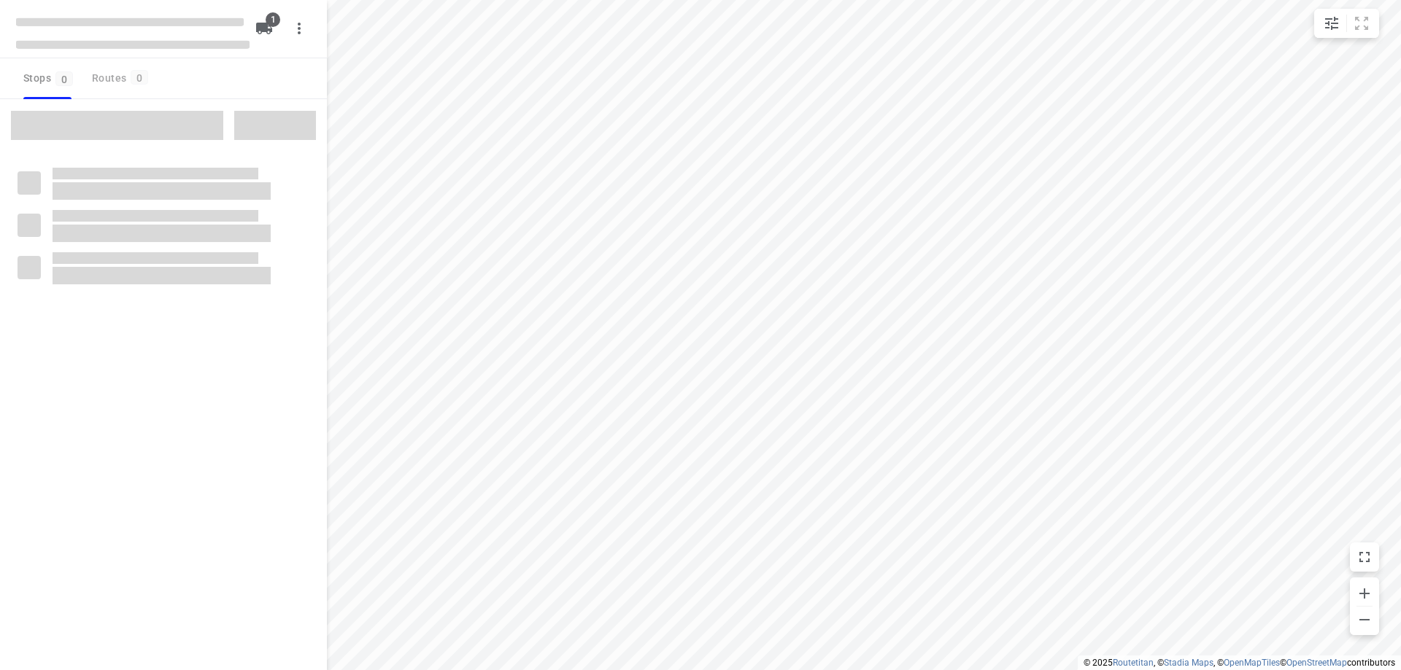
type input "distance"
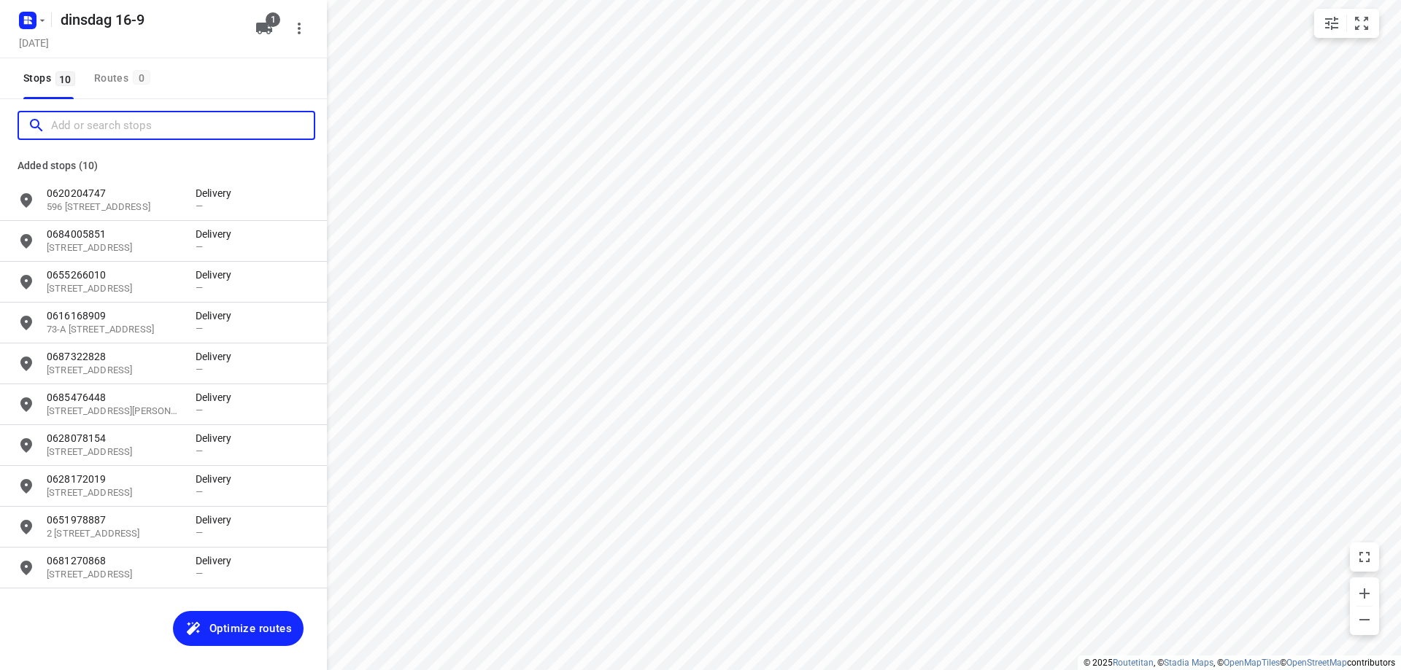
click at [71, 126] on input "Add or search stops" at bounding box center [182, 126] width 263 height 23
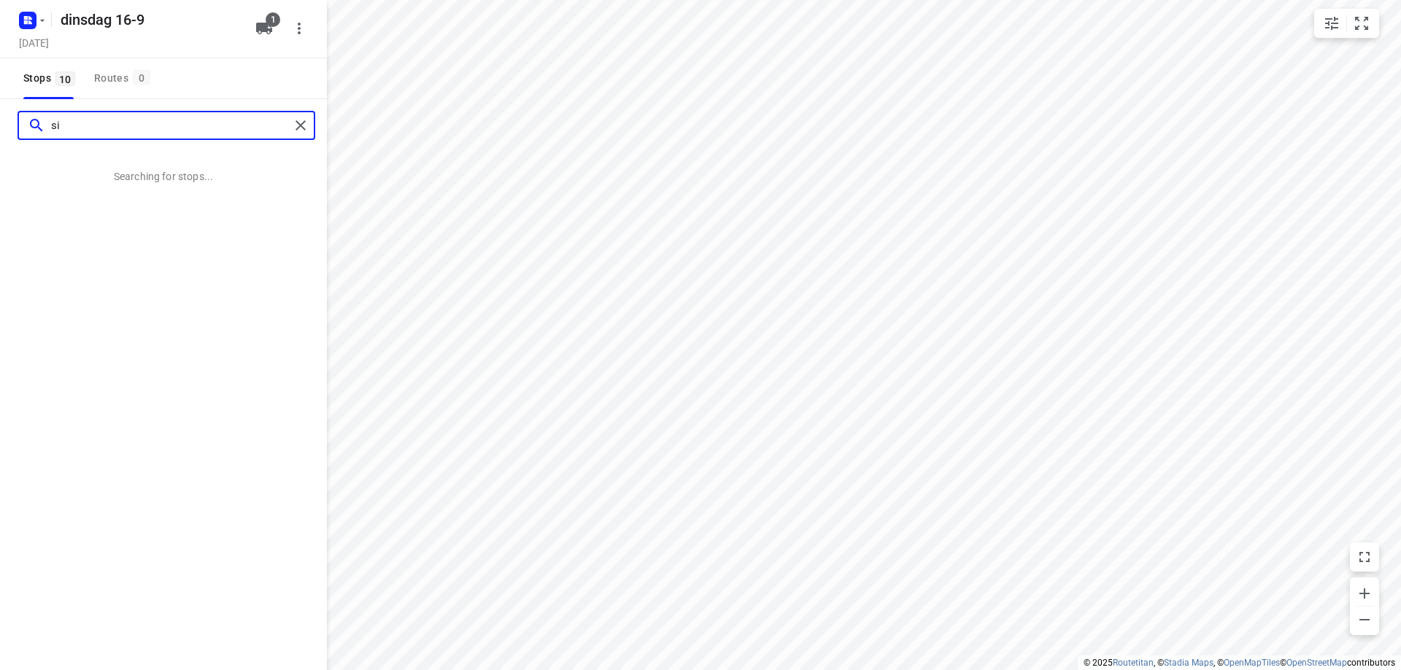
type input "s"
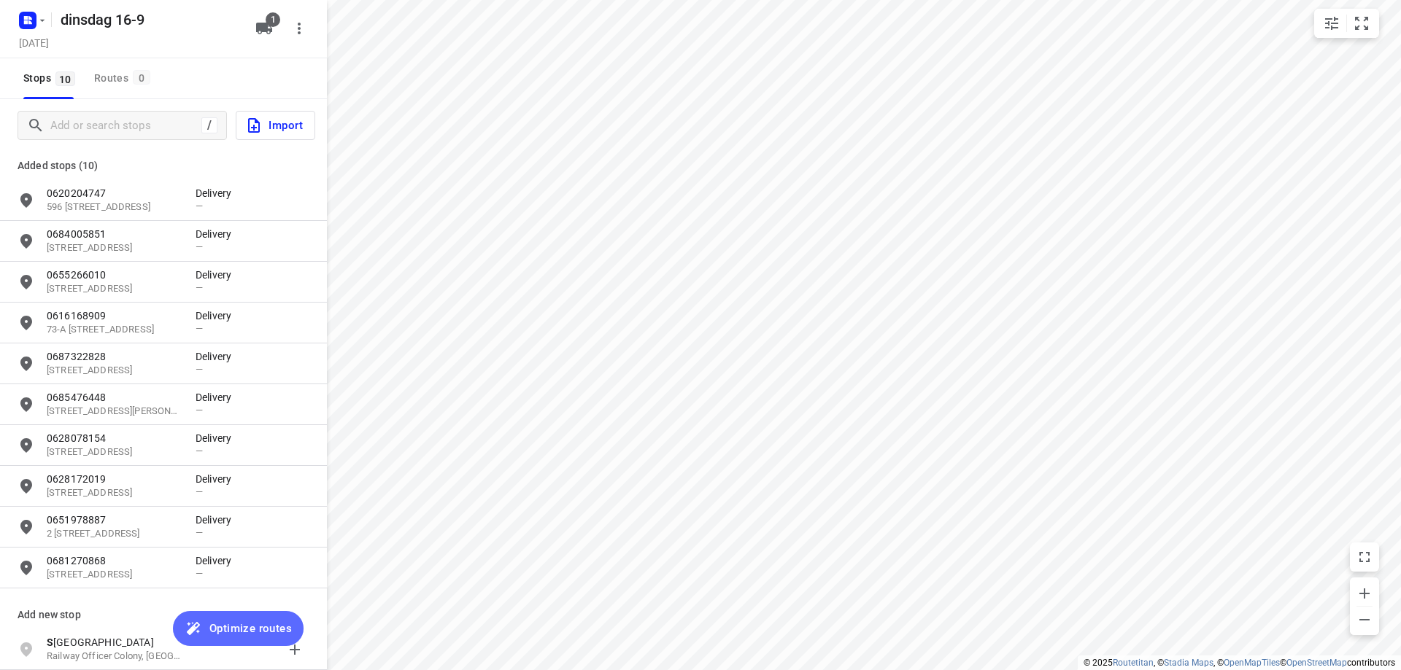
click at [258, 624] on span "Optimize routes" at bounding box center [250, 628] width 82 height 19
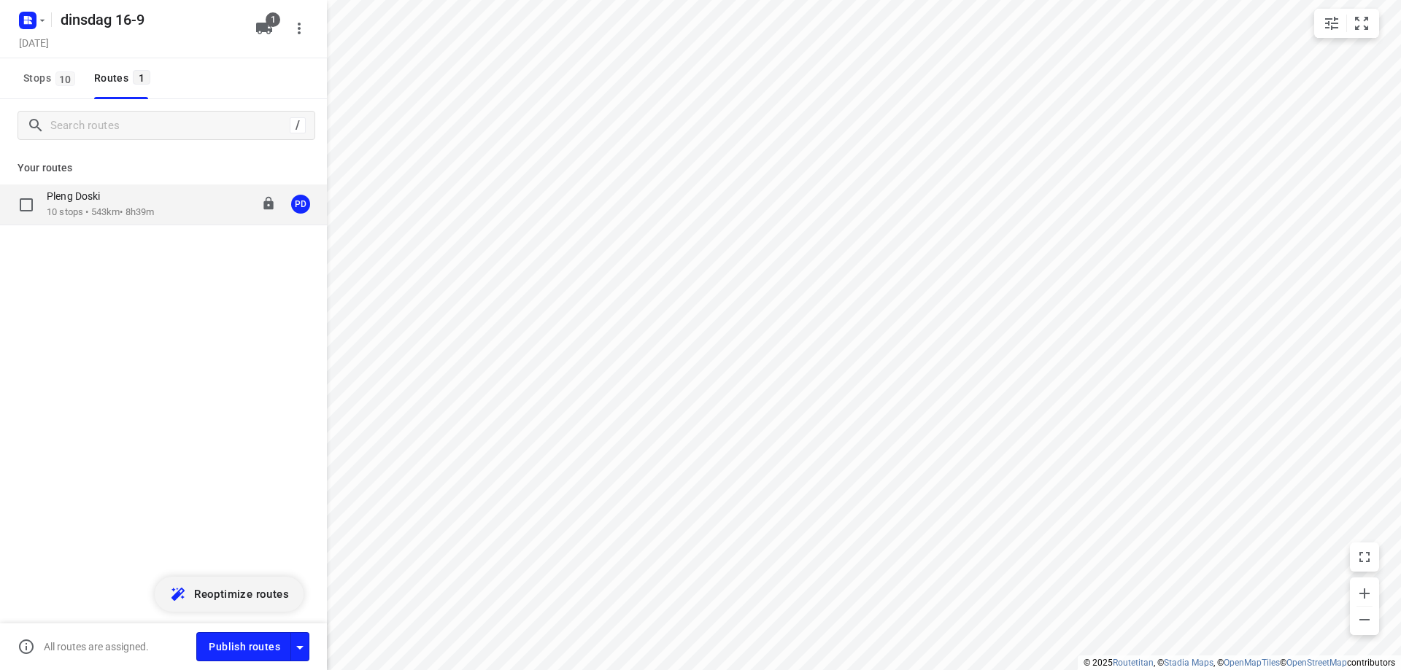
click at [152, 204] on div "Pleng Doski" at bounding box center [100, 198] width 107 height 16
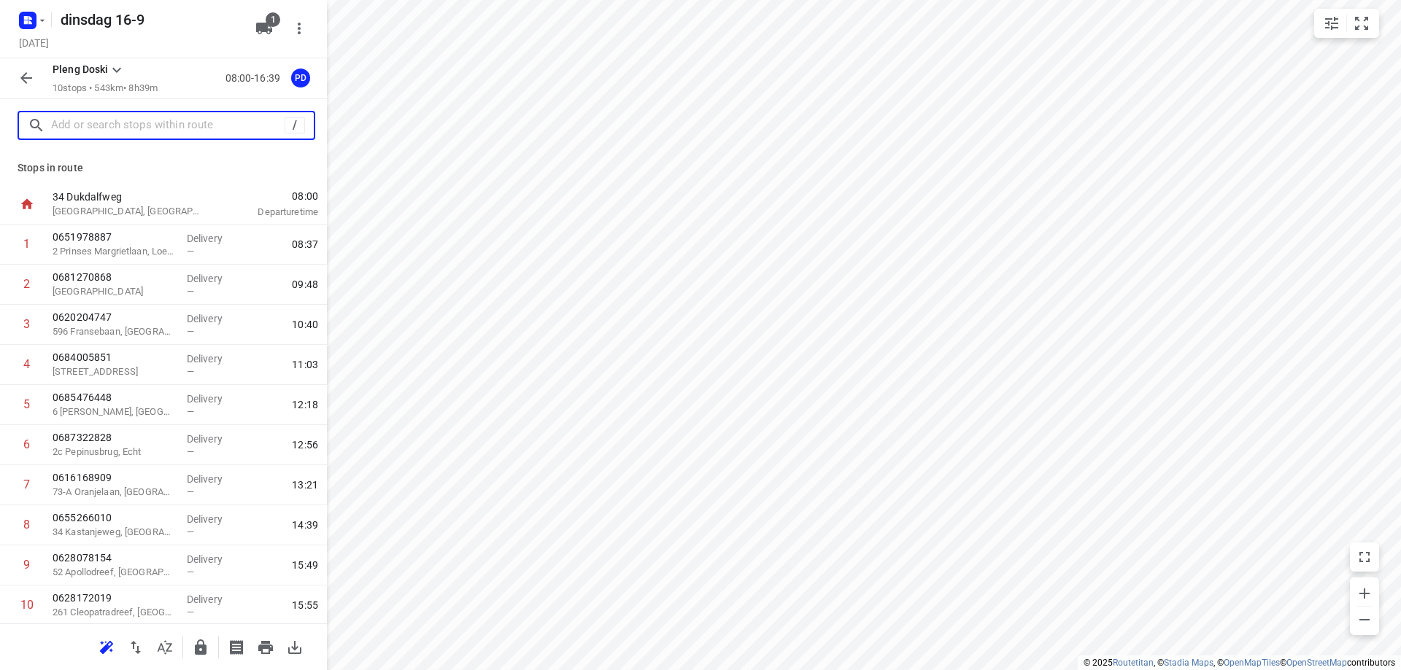
click at [142, 121] on input "text" at bounding box center [167, 126] width 233 height 23
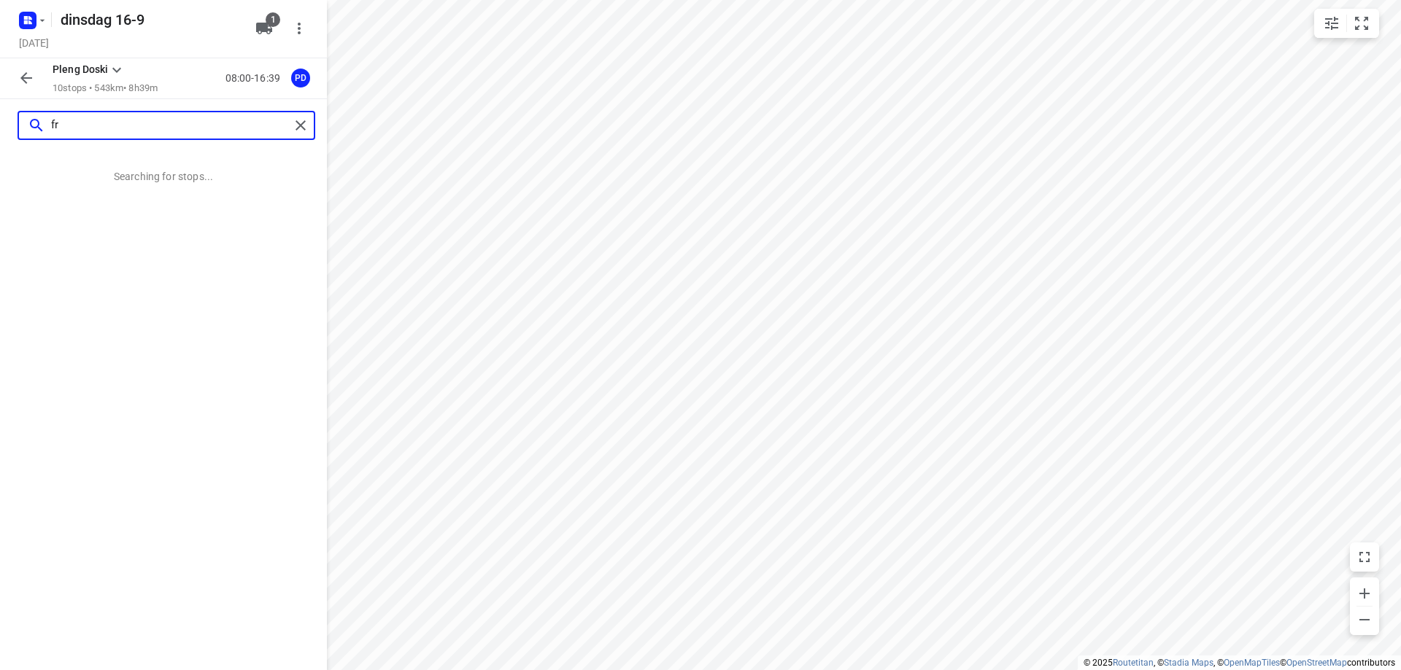
type input "f"
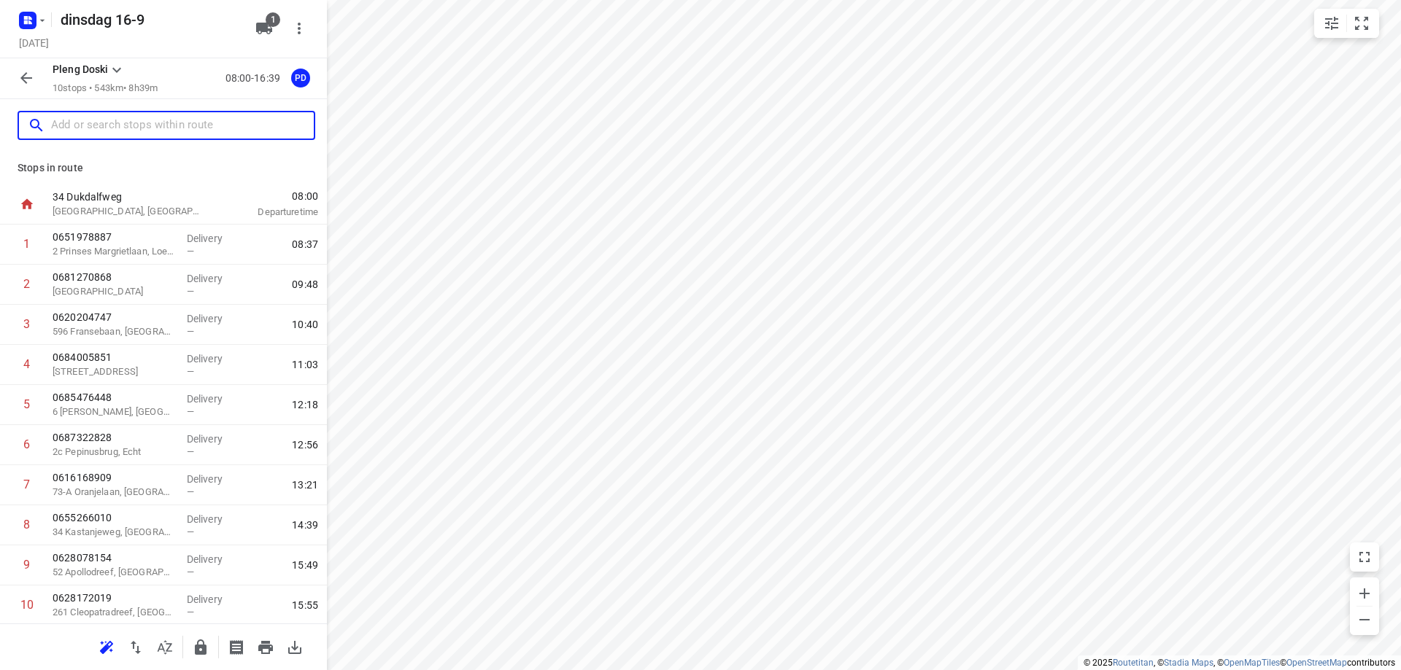
click at [136, 123] on input "text" at bounding box center [182, 126] width 263 height 23
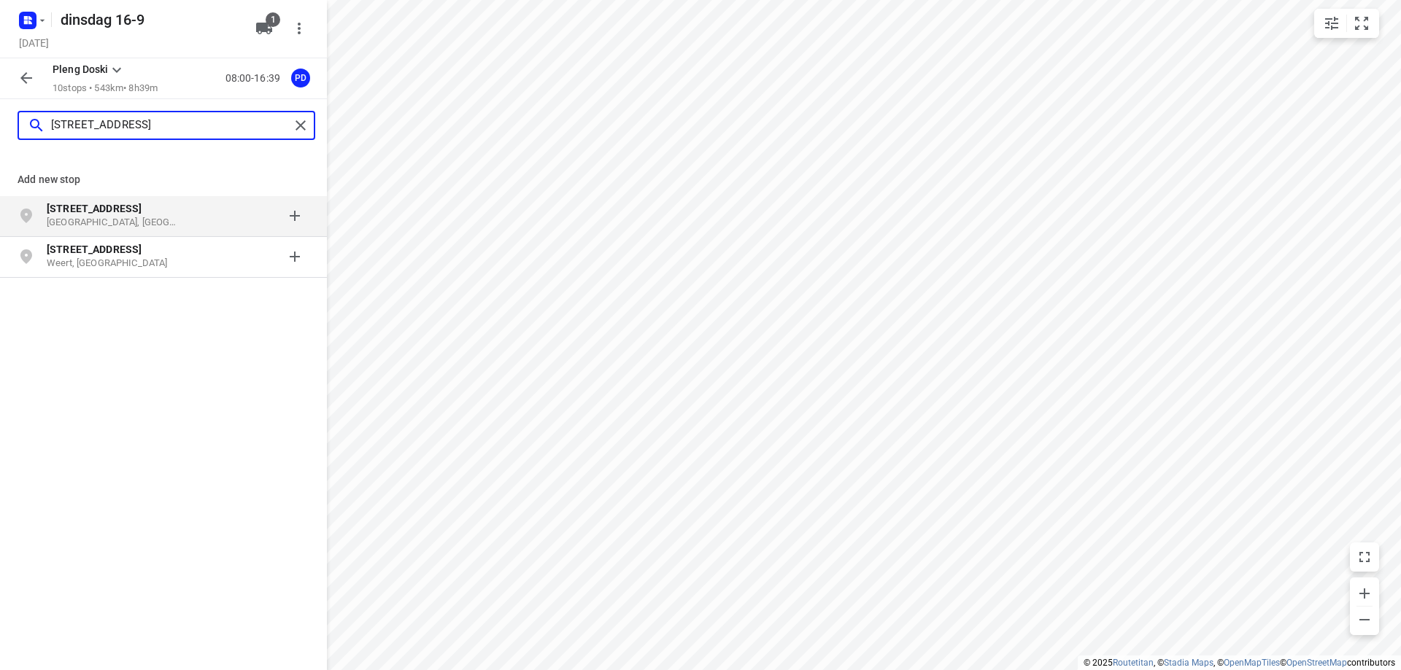
type input "[STREET_ADDRESS]"
click at [133, 222] on p "[GEOGRAPHIC_DATA], [GEOGRAPHIC_DATA]" at bounding box center [114, 223] width 134 height 14
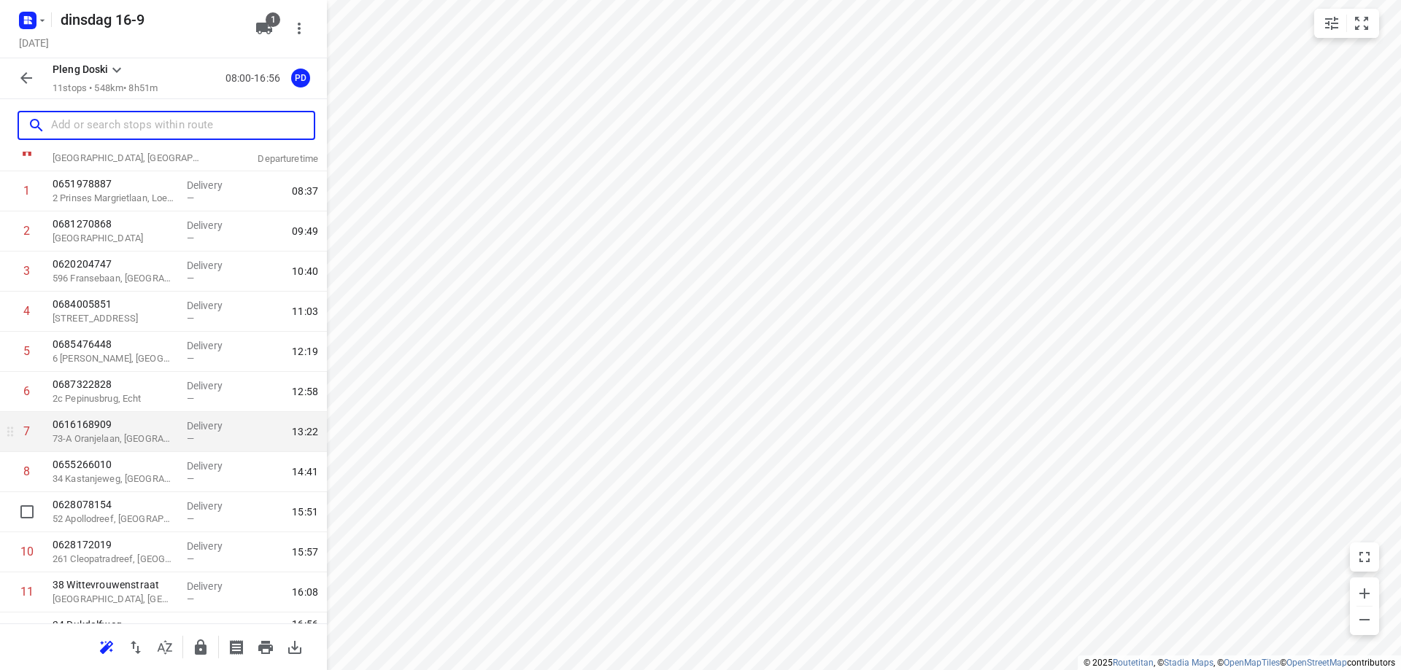
scroll to position [82, 0]
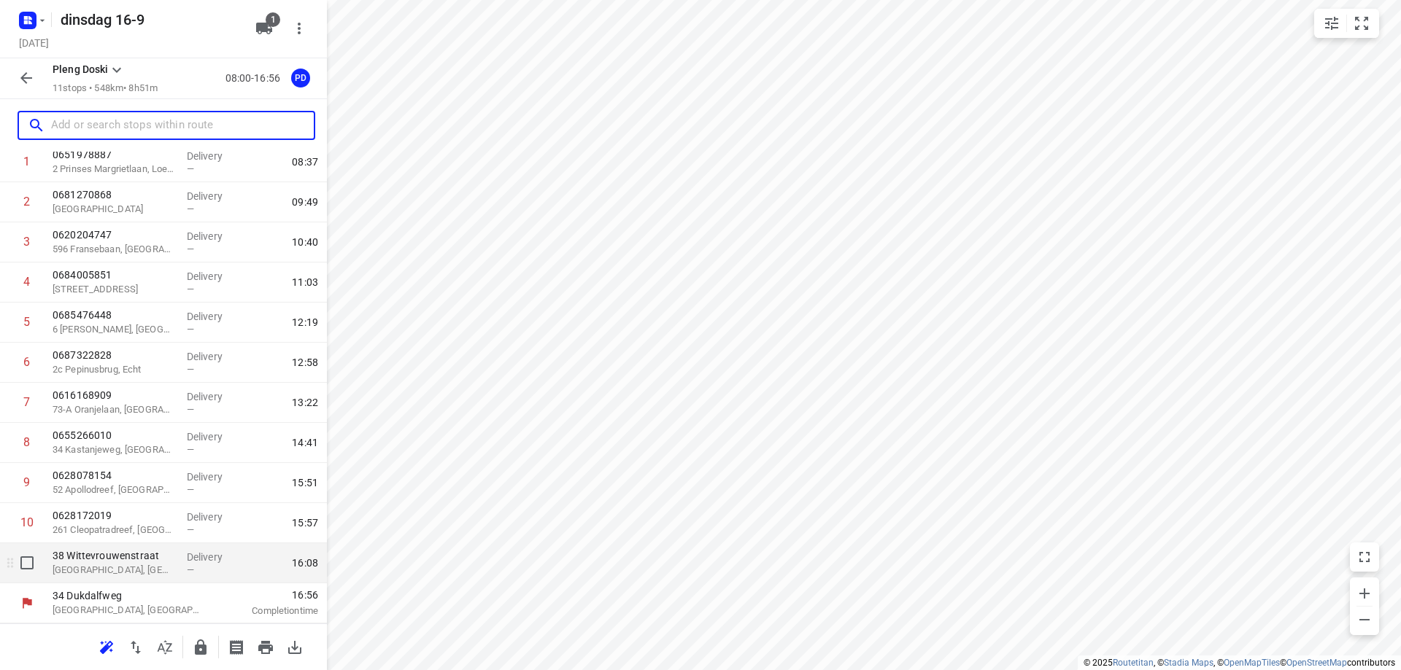
click at [142, 560] on p "38 Wittevrouwenstraat" at bounding box center [114, 556] width 123 height 15
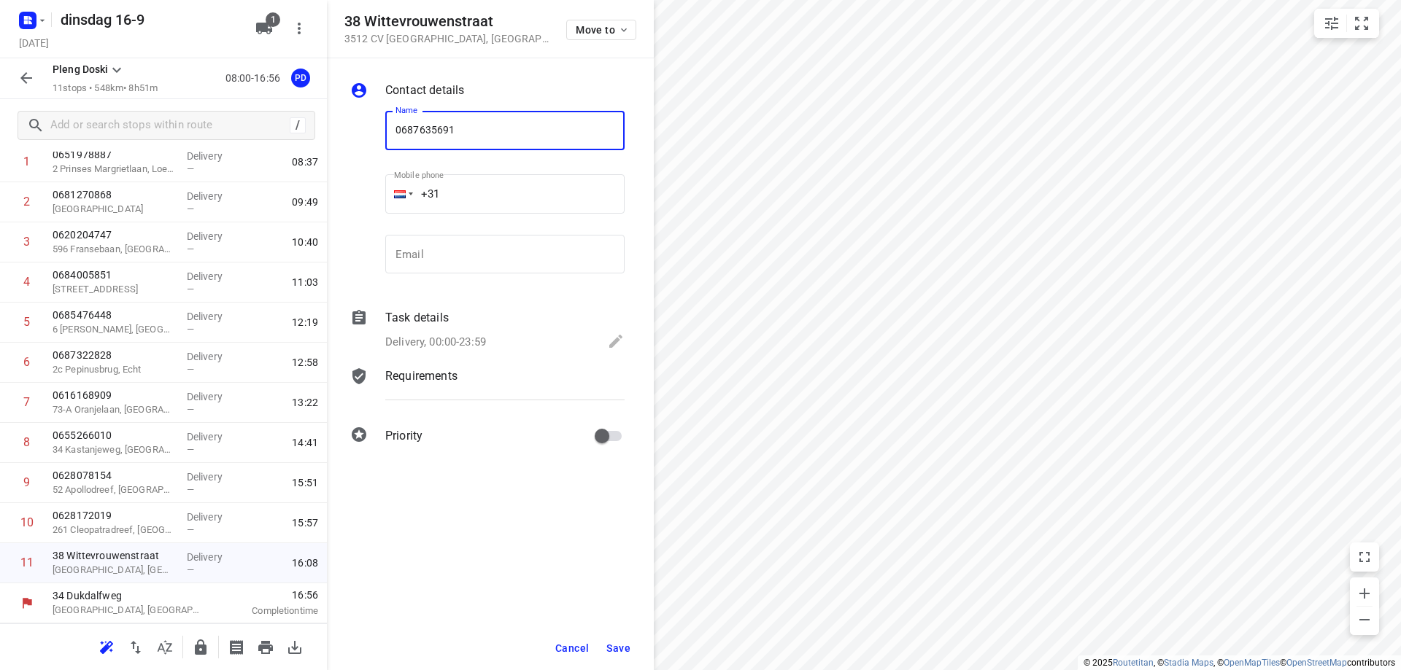
type input "0687635691"
click at [624, 643] on span "Save" at bounding box center [618, 649] width 24 height 12
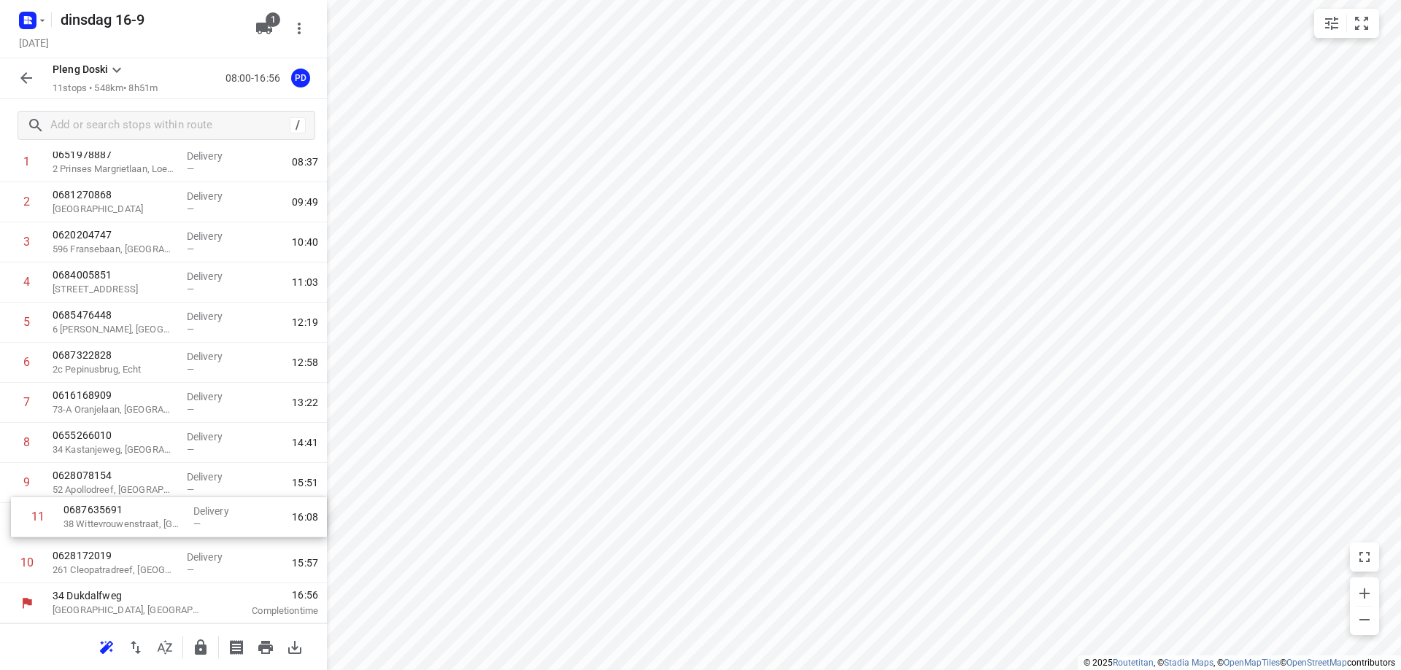
drag, startPoint x: 107, startPoint y: 570, endPoint x: 117, endPoint y: 519, distance: 52.1
click at [117, 519] on div "1 0651978887 2 [GEOGRAPHIC_DATA], Loenen aan de Vecht Delivery — 08:37 2 068127…" at bounding box center [163, 362] width 327 height 441
drag, startPoint x: 80, startPoint y: 526, endPoint x: 90, endPoint y: 487, distance: 40.5
click at [90, 487] on div "1 0651978887 2 [GEOGRAPHIC_DATA], Loenen aan de Vecht Delivery — 08:37 2 068127…" at bounding box center [163, 362] width 327 height 441
click at [137, 646] on icon "button" at bounding box center [136, 648] width 18 height 18
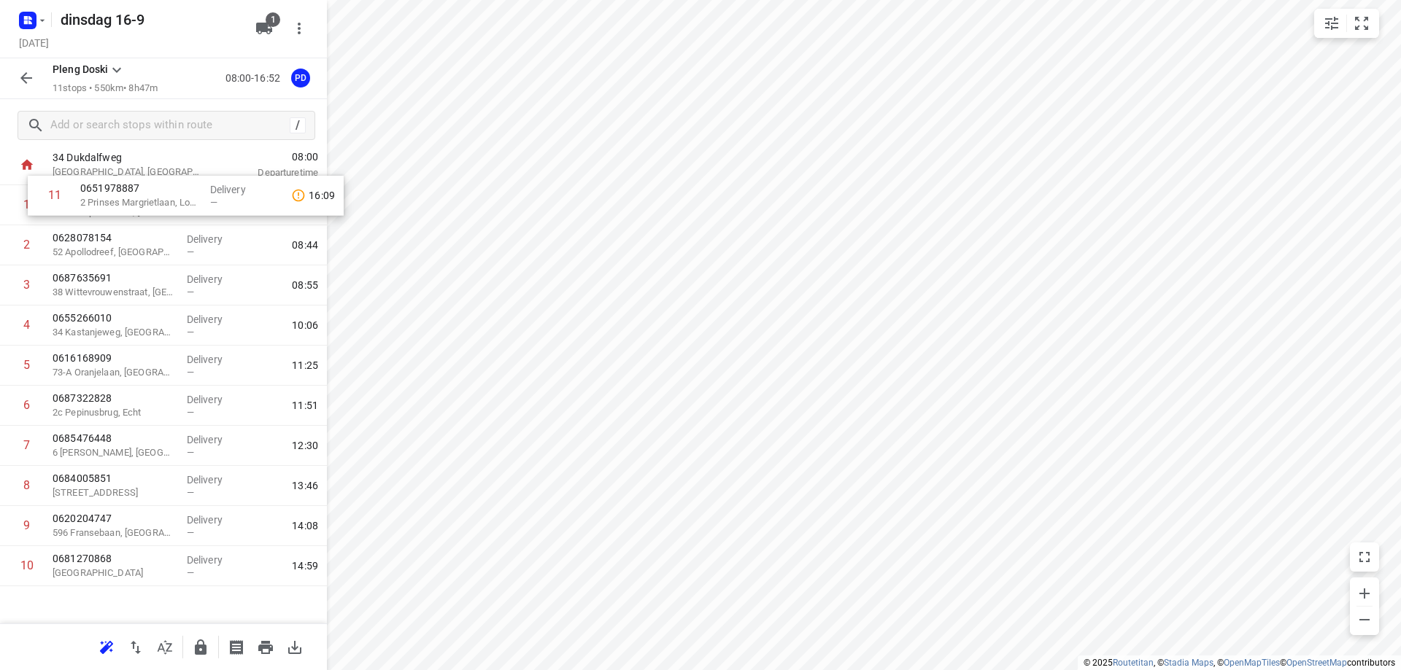
scroll to position [0, 0]
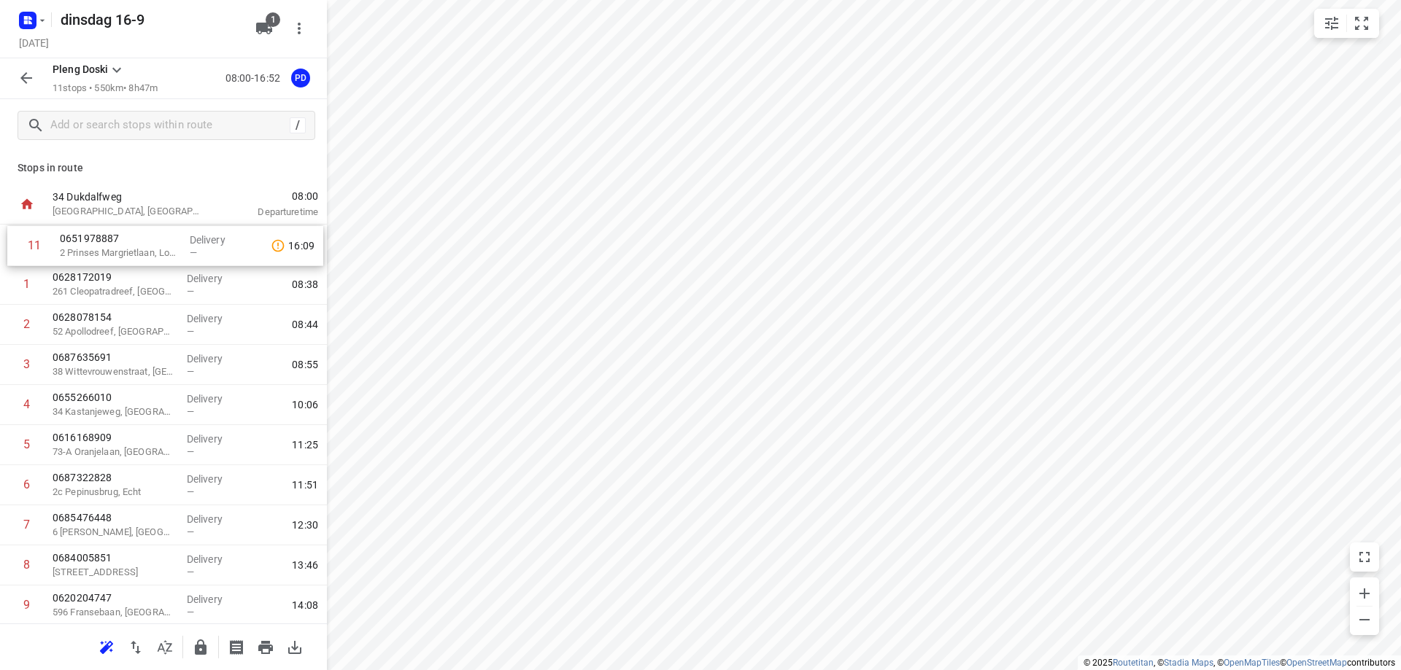
drag, startPoint x: 171, startPoint y: 572, endPoint x: 179, endPoint y: 249, distance: 322.5
click at [179, 249] on div "1 0628172019 261 Cleopatradreef, [GEOGRAPHIC_DATA] Delivery — 08:38 2 062807815…" at bounding box center [163, 445] width 327 height 441
click at [265, 645] on icon "button" at bounding box center [265, 647] width 15 height 13
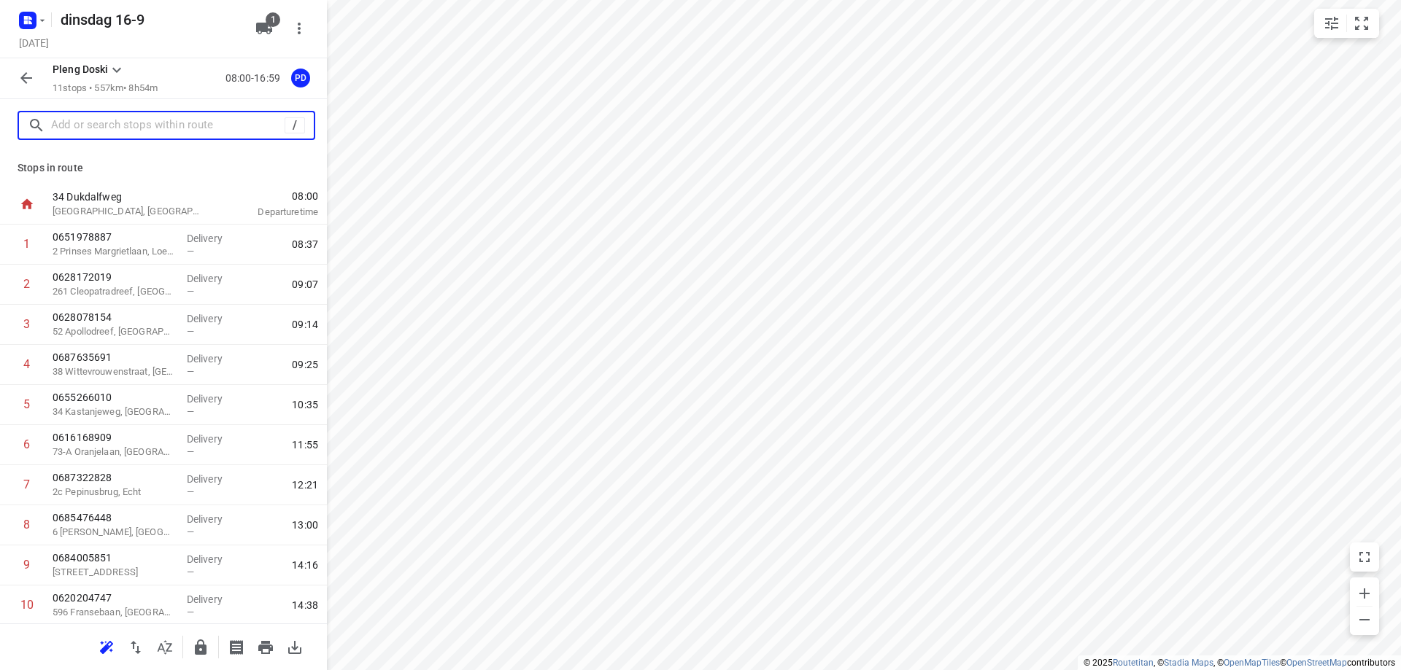
click at [130, 120] on input "text" at bounding box center [167, 126] width 233 height 23
click at [126, 123] on input "text" at bounding box center [182, 126] width 263 height 23
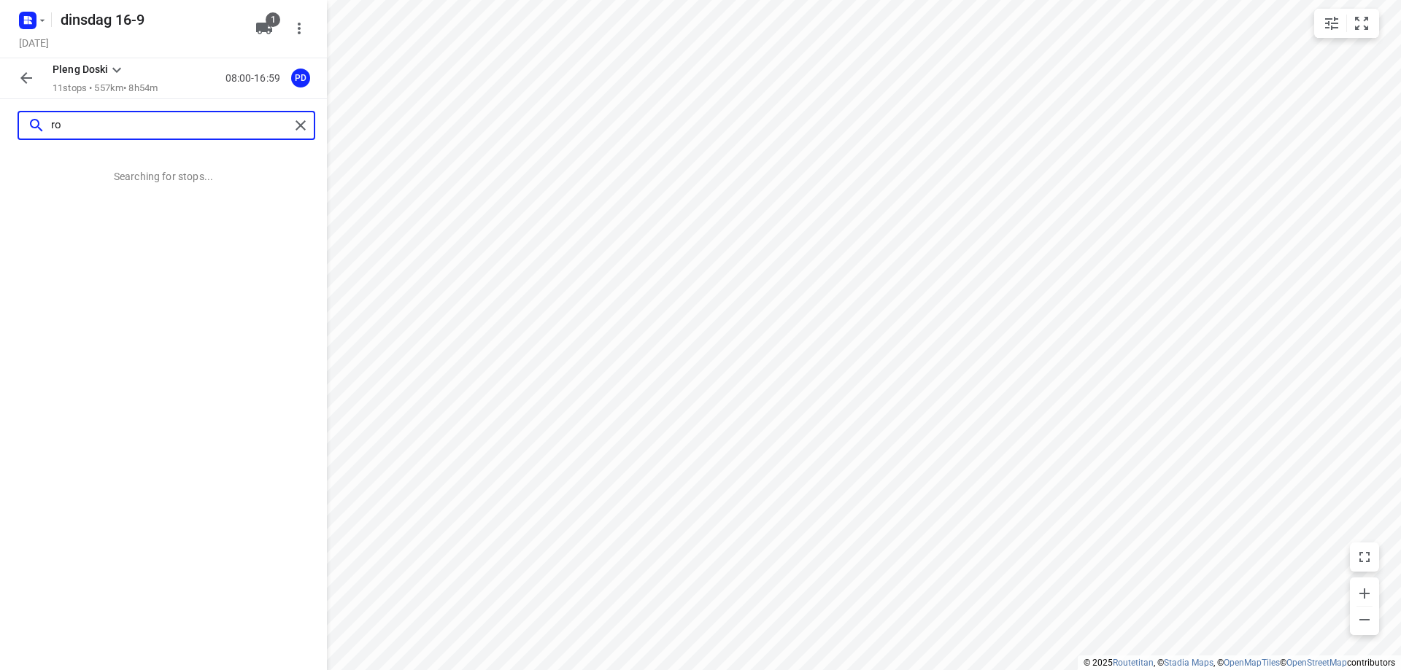
type input "r"
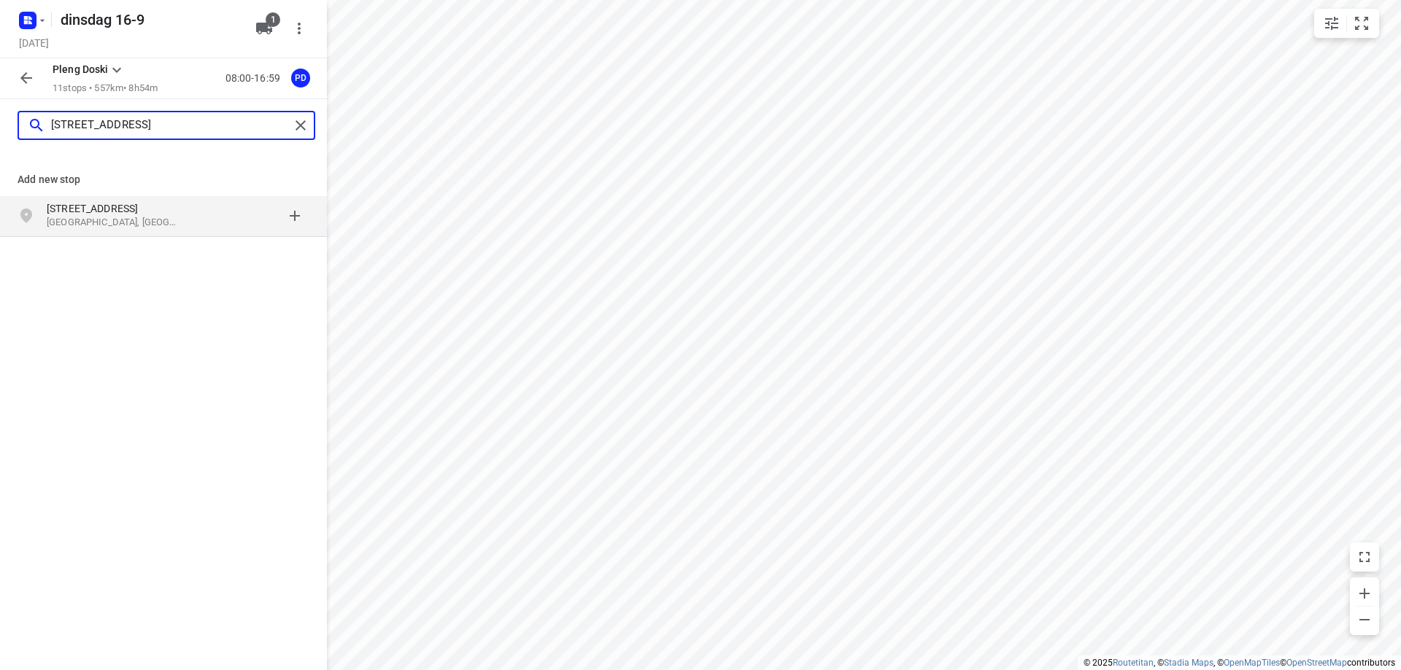
type input "[STREET_ADDRESS]"
click at [208, 224] on div at bounding box center [253, 215] width 114 height 29
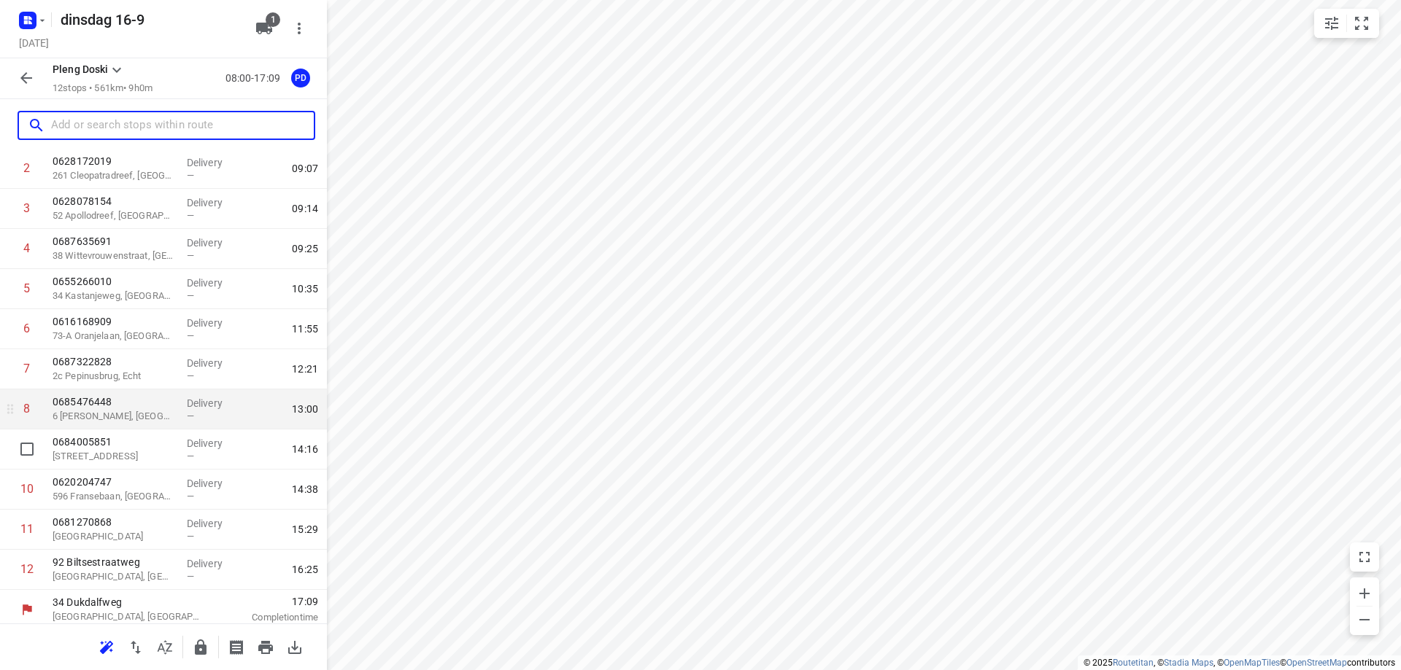
scroll to position [123, 0]
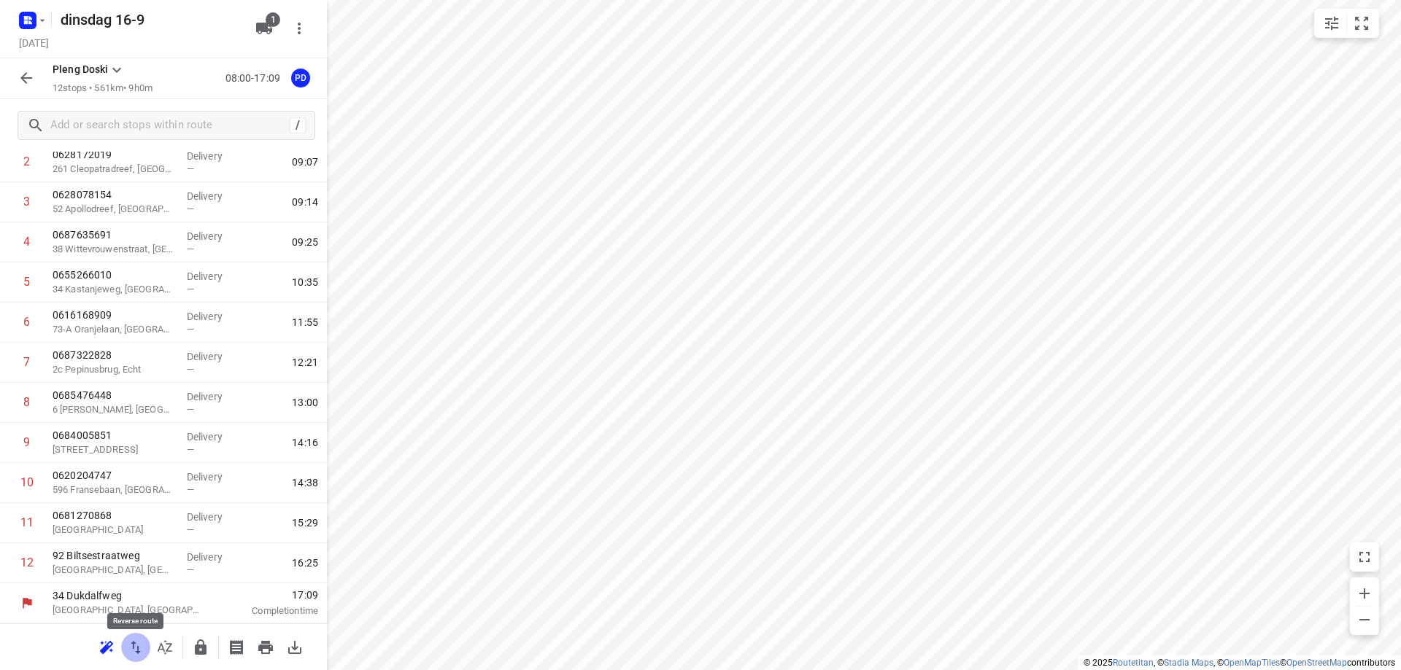
click at [128, 651] on icon "button" at bounding box center [136, 648] width 18 height 18
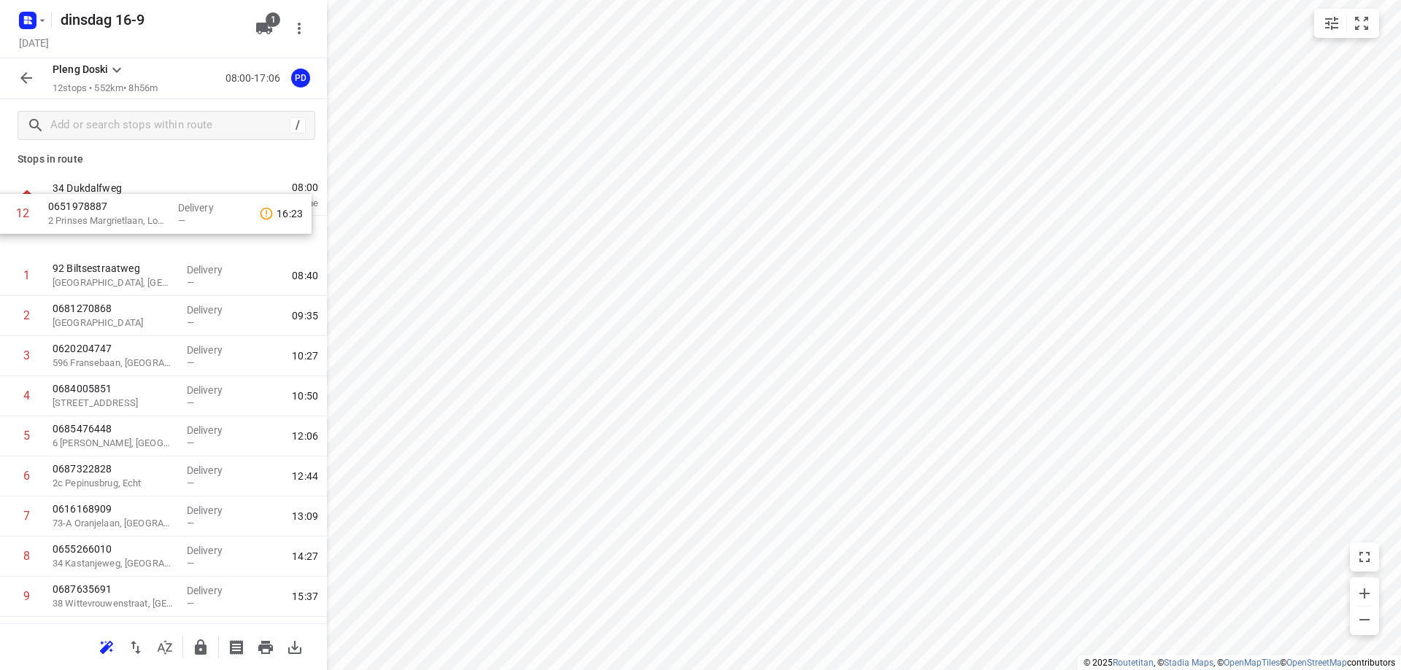
scroll to position [0, 0]
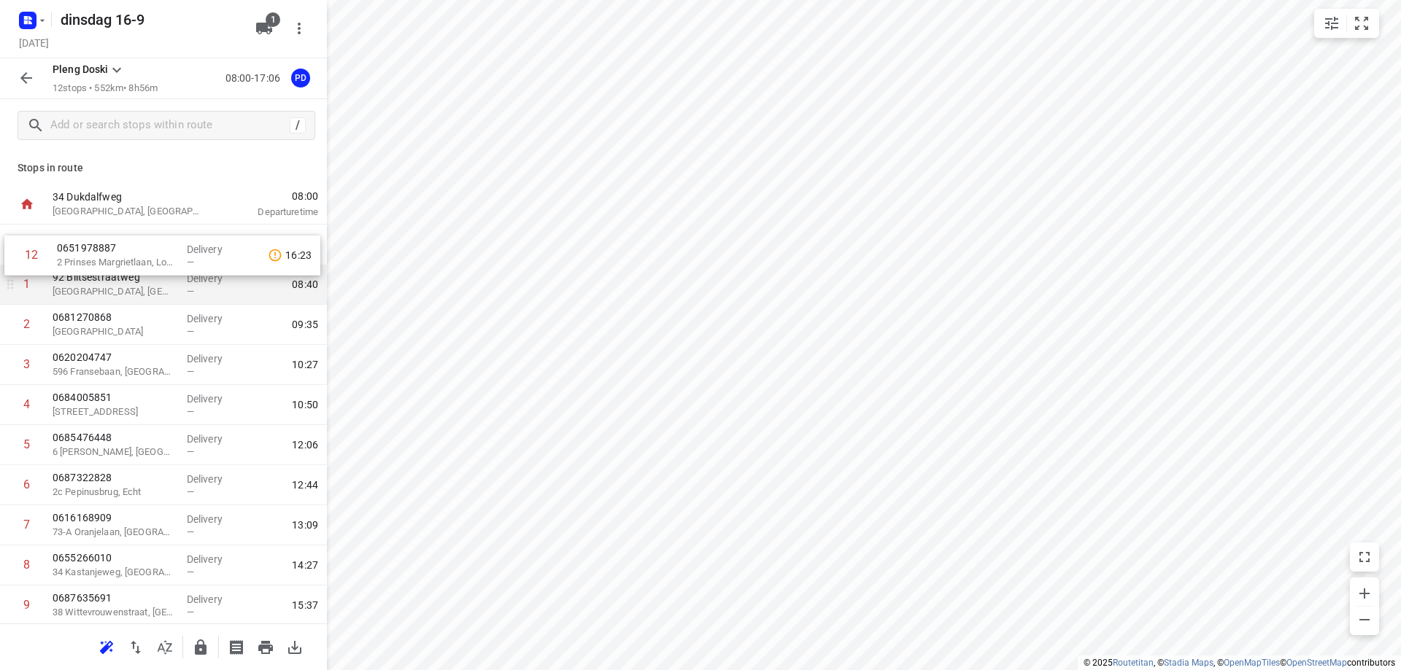
drag, startPoint x: 157, startPoint y: 575, endPoint x: 157, endPoint y: 266, distance: 309.3
click at [157, 266] on div "1 [GEOGRAPHIC_DATA], [GEOGRAPHIC_DATA] Delivery — 08:40 2 0681270868 [GEOGRAPHI…" at bounding box center [163, 465] width 327 height 481
click at [138, 297] on p "[GEOGRAPHIC_DATA], [GEOGRAPHIC_DATA]" at bounding box center [114, 292] width 123 height 15
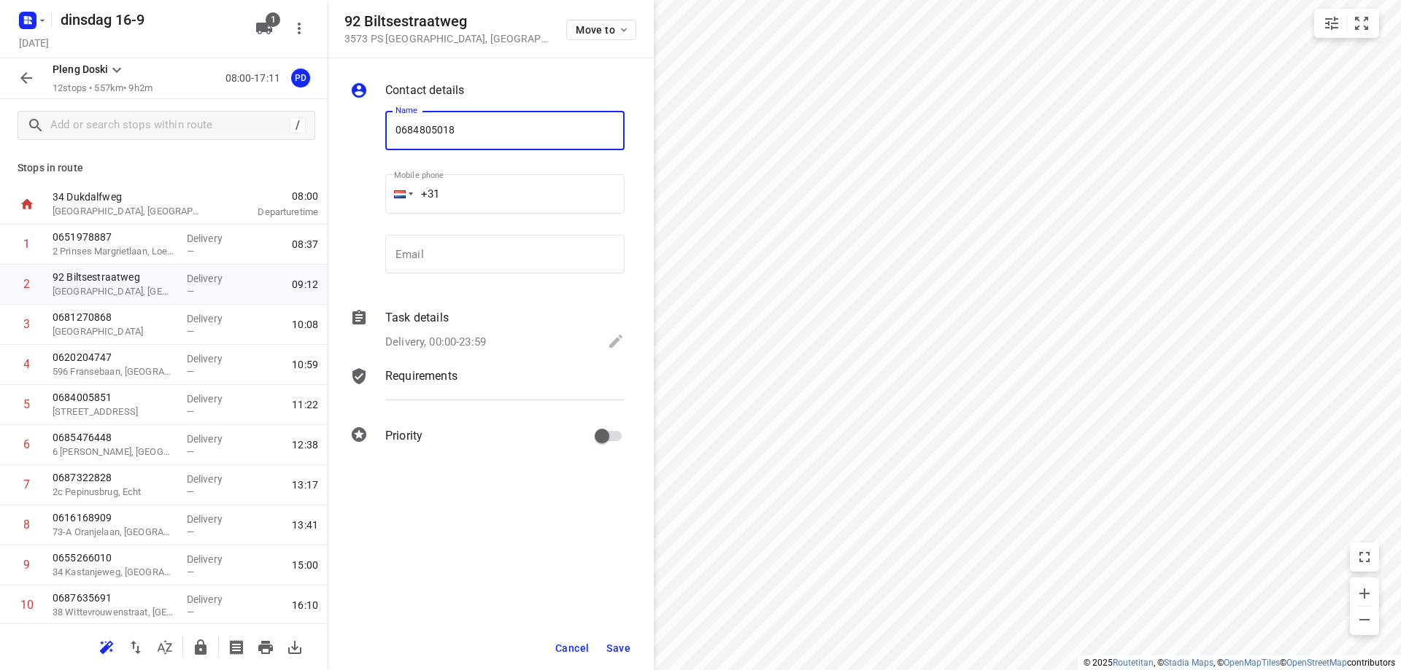
type input "0684805018"
click at [622, 643] on span "Save" at bounding box center [618, 649] width 24 height 12
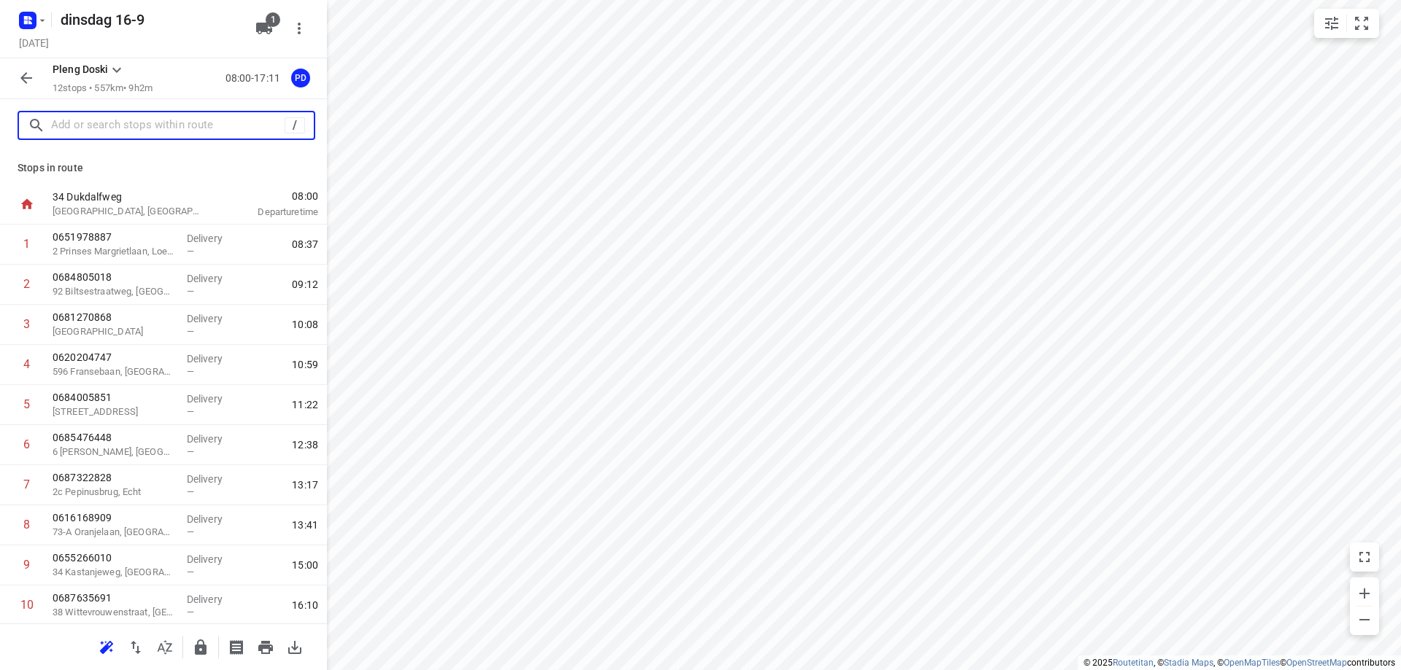
click at [96, 131] on input "text" at bounding box center [167, 126] width 233 height 23
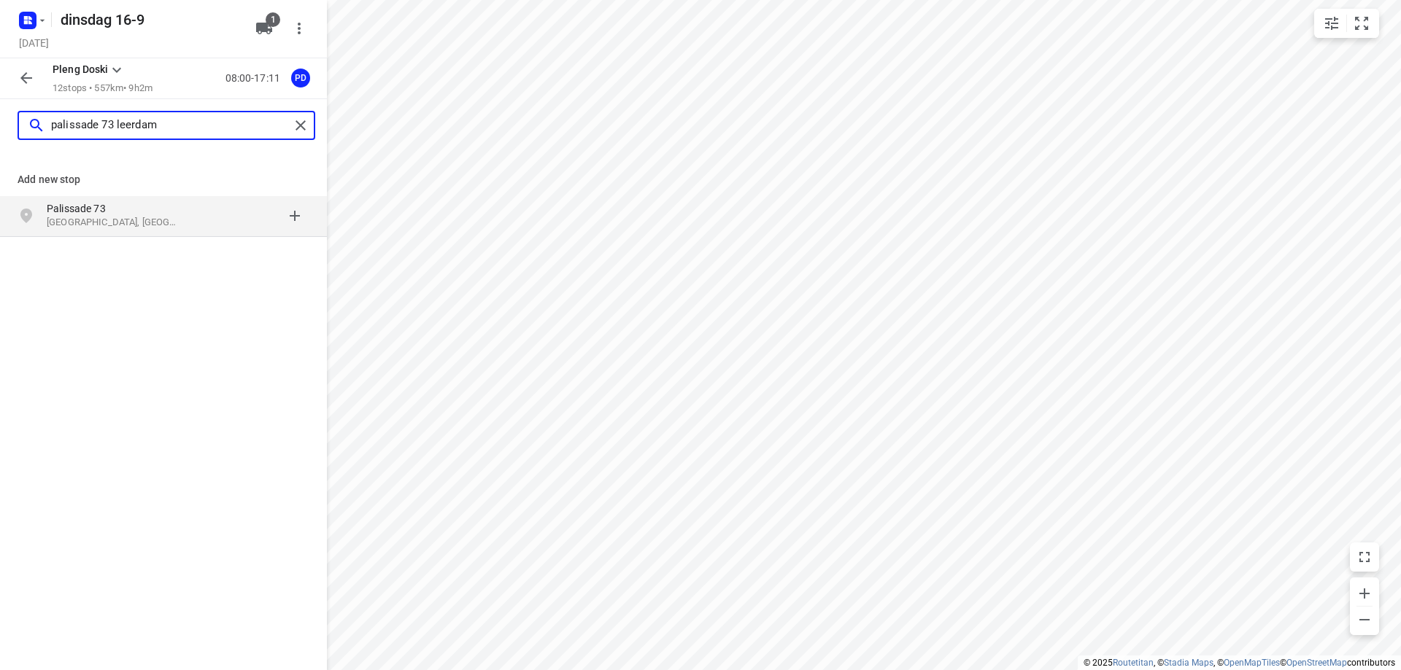
type input "palissade 73 leerdam"
click at [141, 209] on p "Palissade 73" at bounding box center [114, 208] width 134 height 15
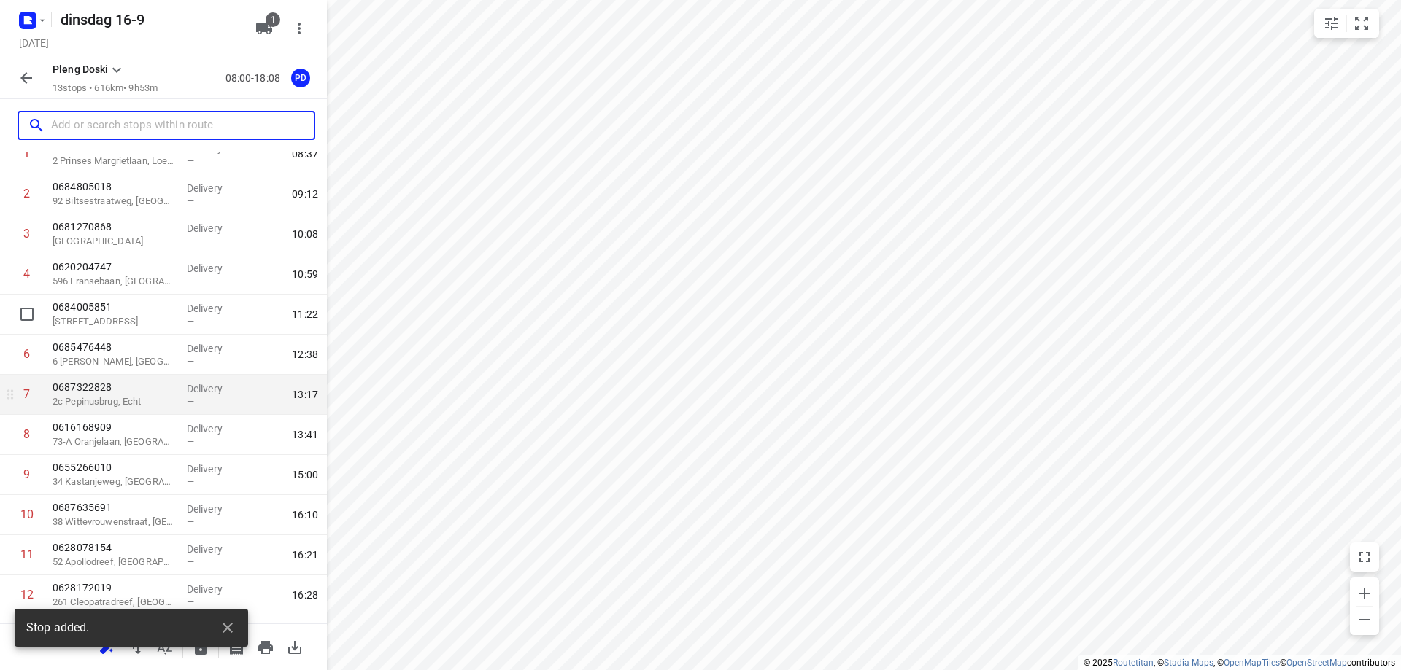
scroll to position [163, 0]
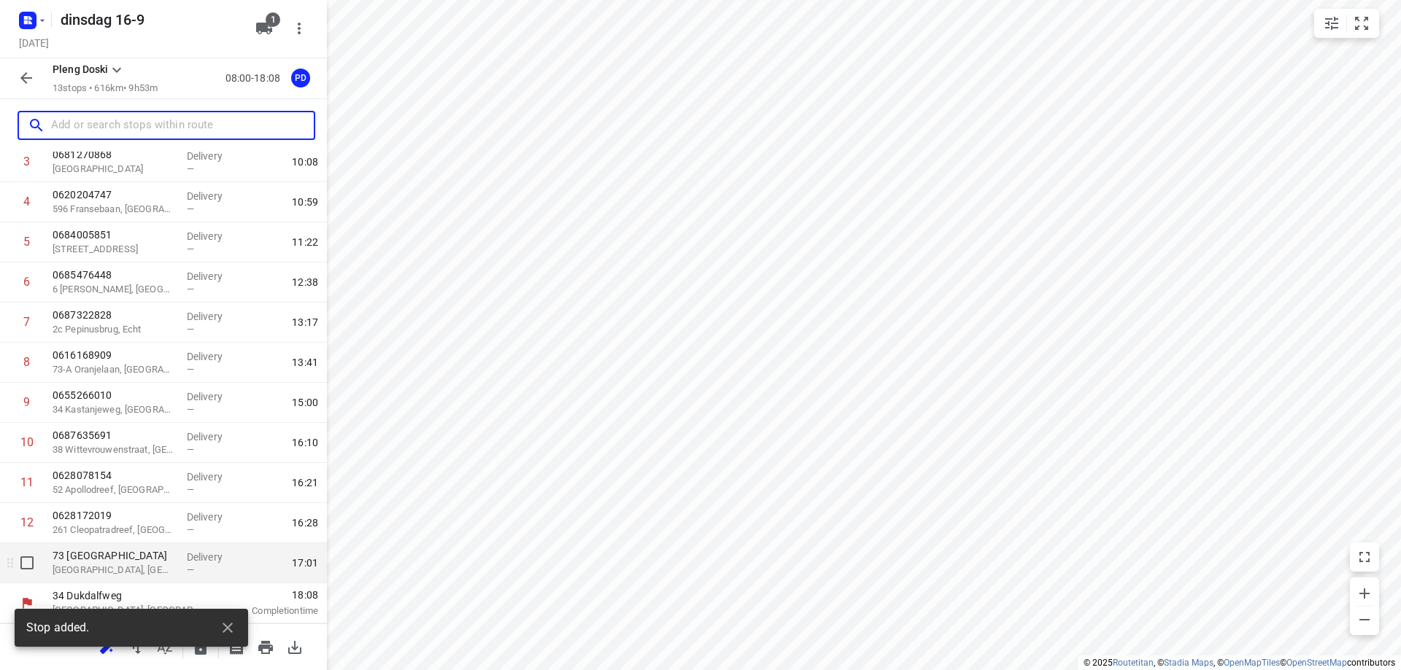
click at [149, 565] on p "[GEOGRAPHIC_DATA], [GEOGRAPHIC_DATA]" at bounding box center [114, 570] width 123 height 15
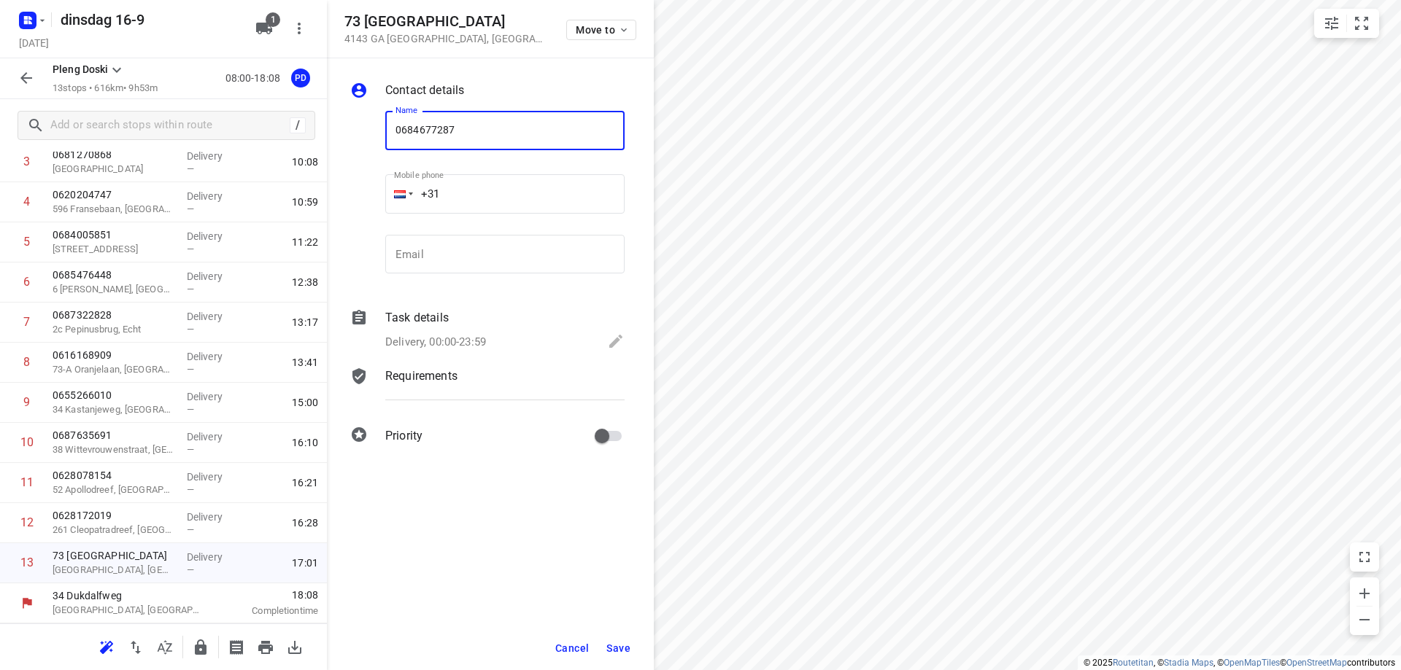
type input "0684677287"
click at [619, 638] on button "Save" at bounding box center [618, 648] width 36 height 26
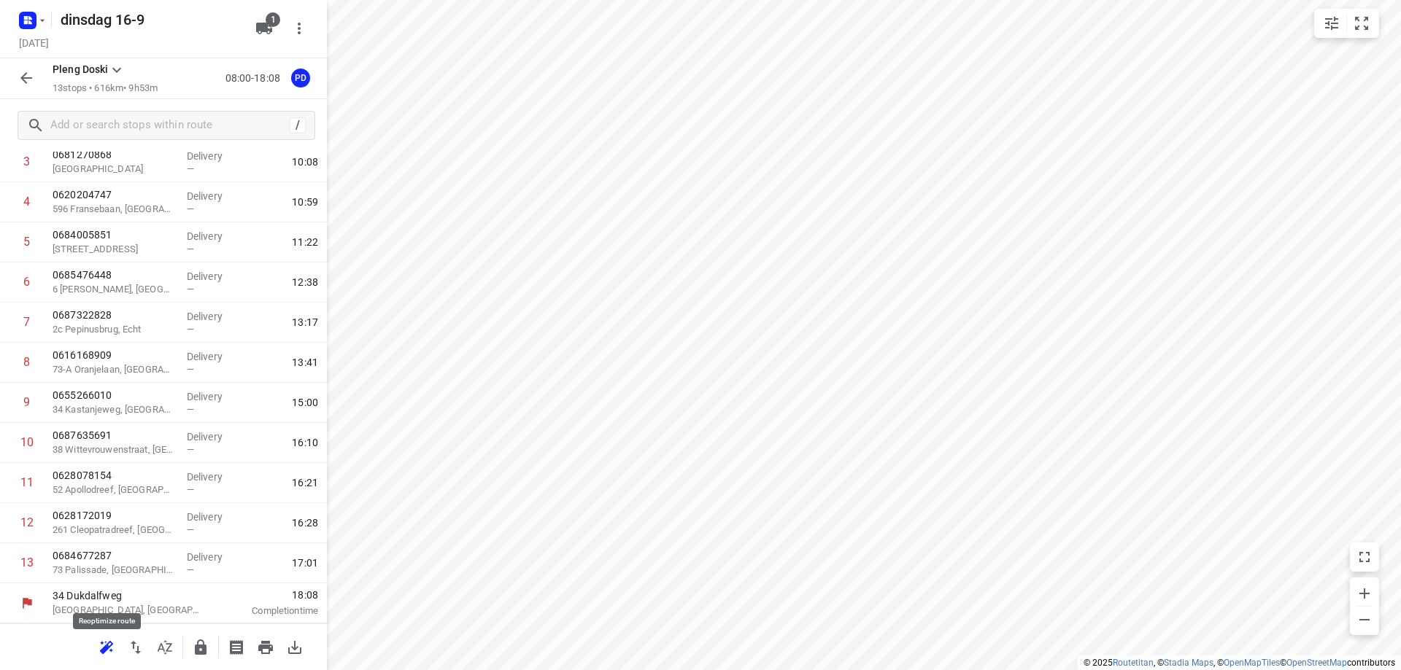
click at [101, 640] on icon "button" at bounding box center [107, 648] width 18 height 18
click at [238, 651] on icon "button" at bounding box center [237, 648] width 18 height 18
click at [263, 649] on icon "button" at bounding box center [266, 648] width 18 height 18
